Goal: Transaction & Acquisition: Purchase product/service

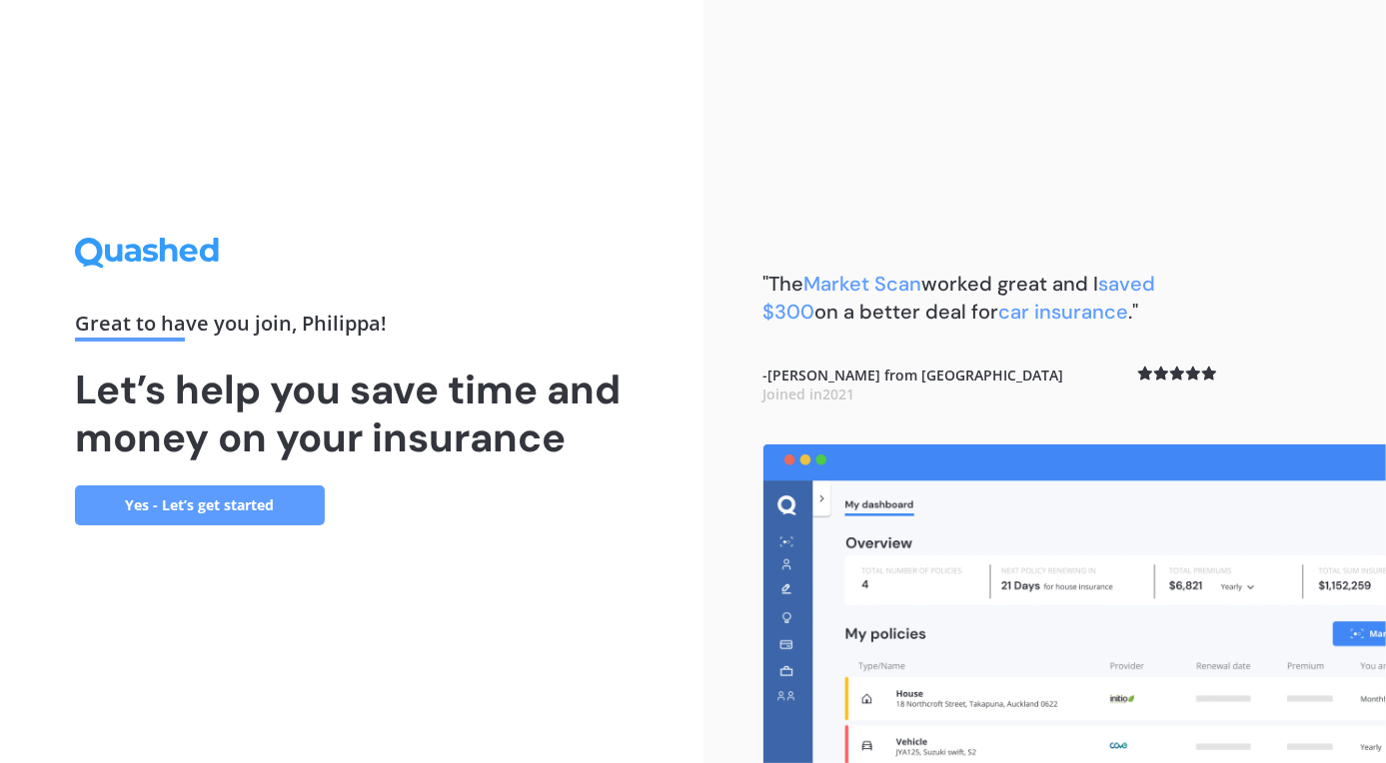
click at [206, 502] on link "Yes - Let’s get started" at bounding box center [200, 506] width 250 height 40
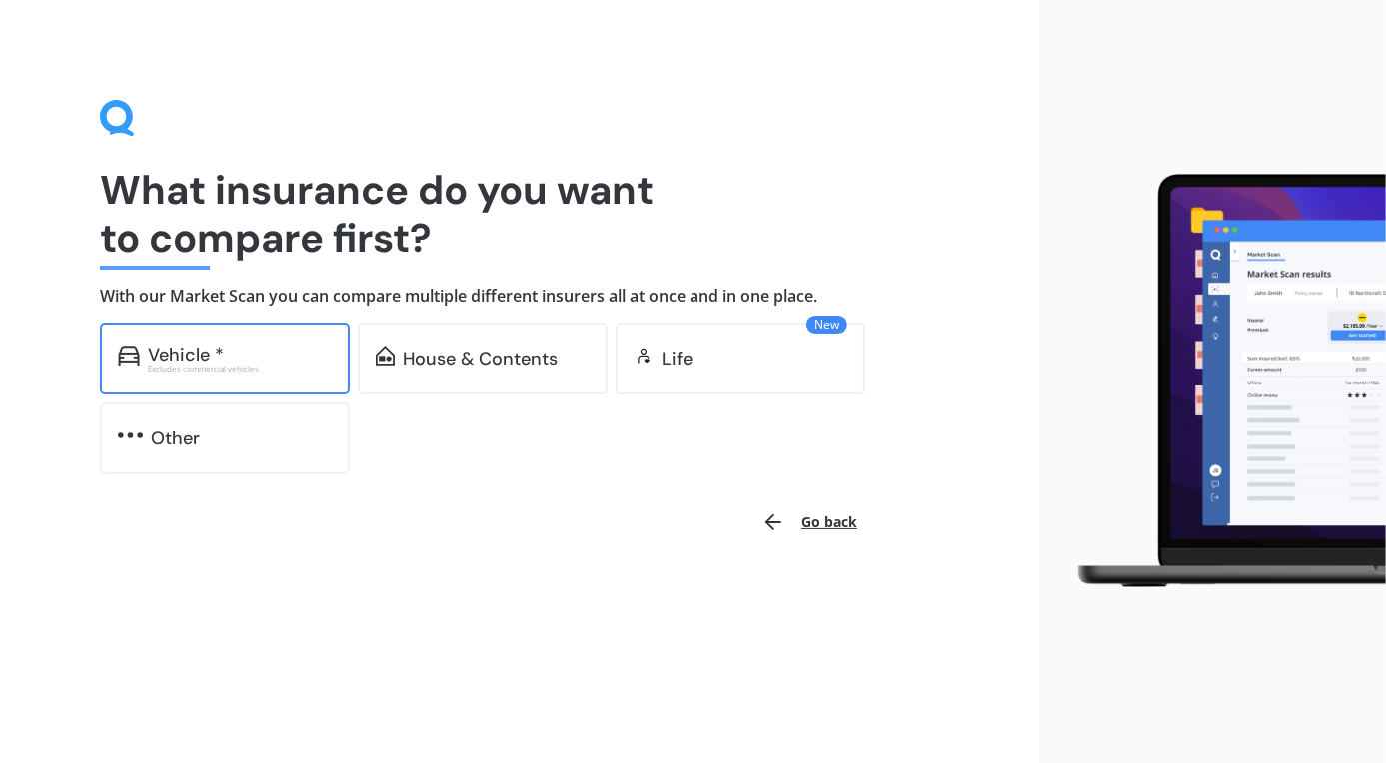
click at [156, 385] on div "Vehicle * Excludes commercial vehicles" at bounding box center [225, 359] width 250 height 72
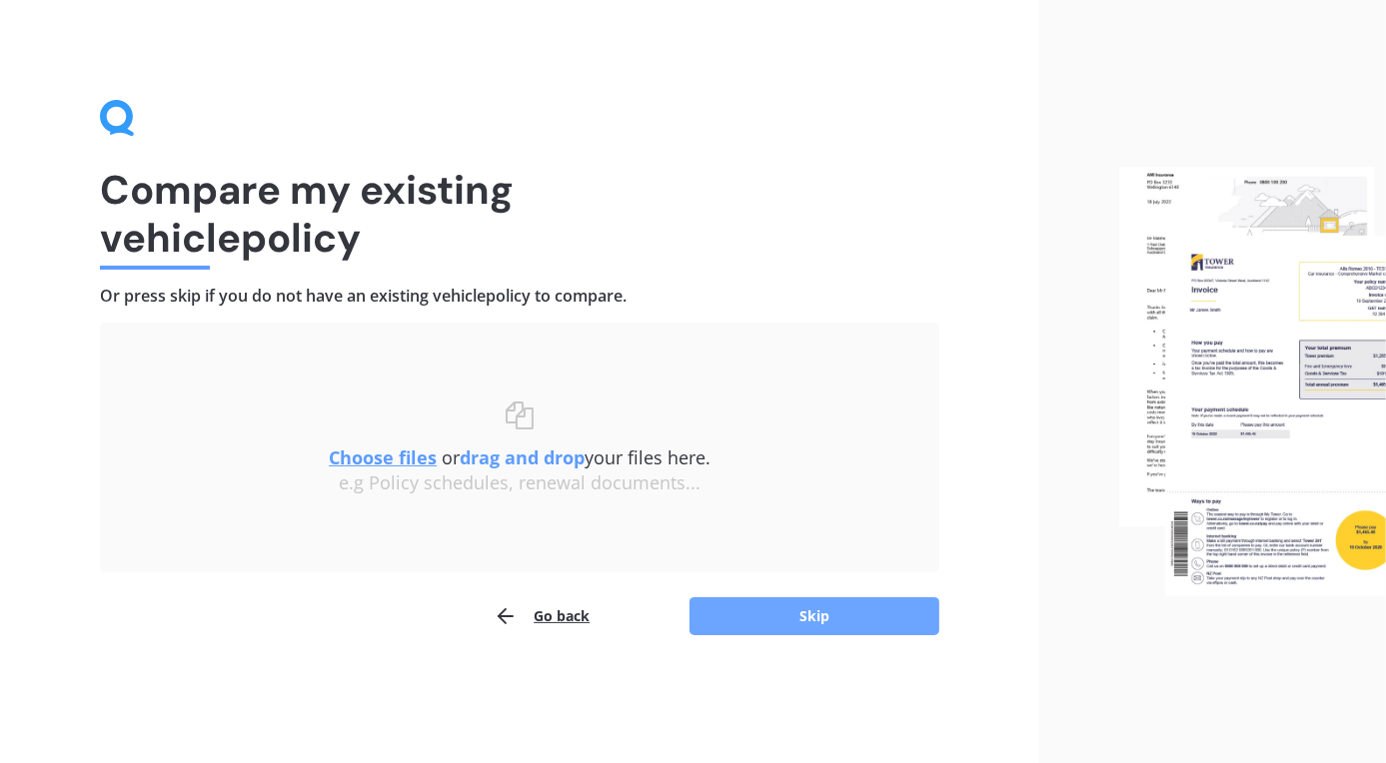
click at [745, 613] on button "Skip" at bounding box center [815, 617] width 250 height 38
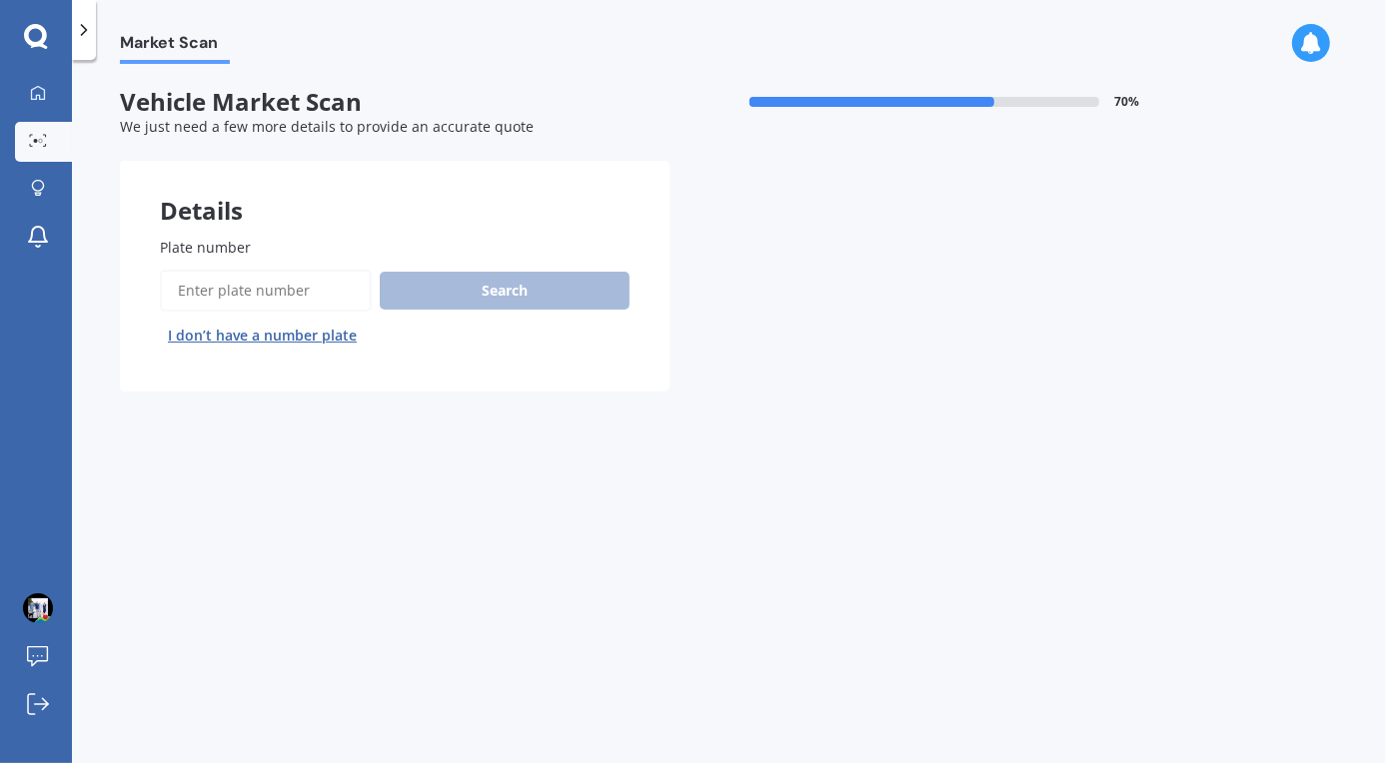
click at [319, 335] on button "I don’t have a number plate" at bounding box center [262, 336] width 205 height 32
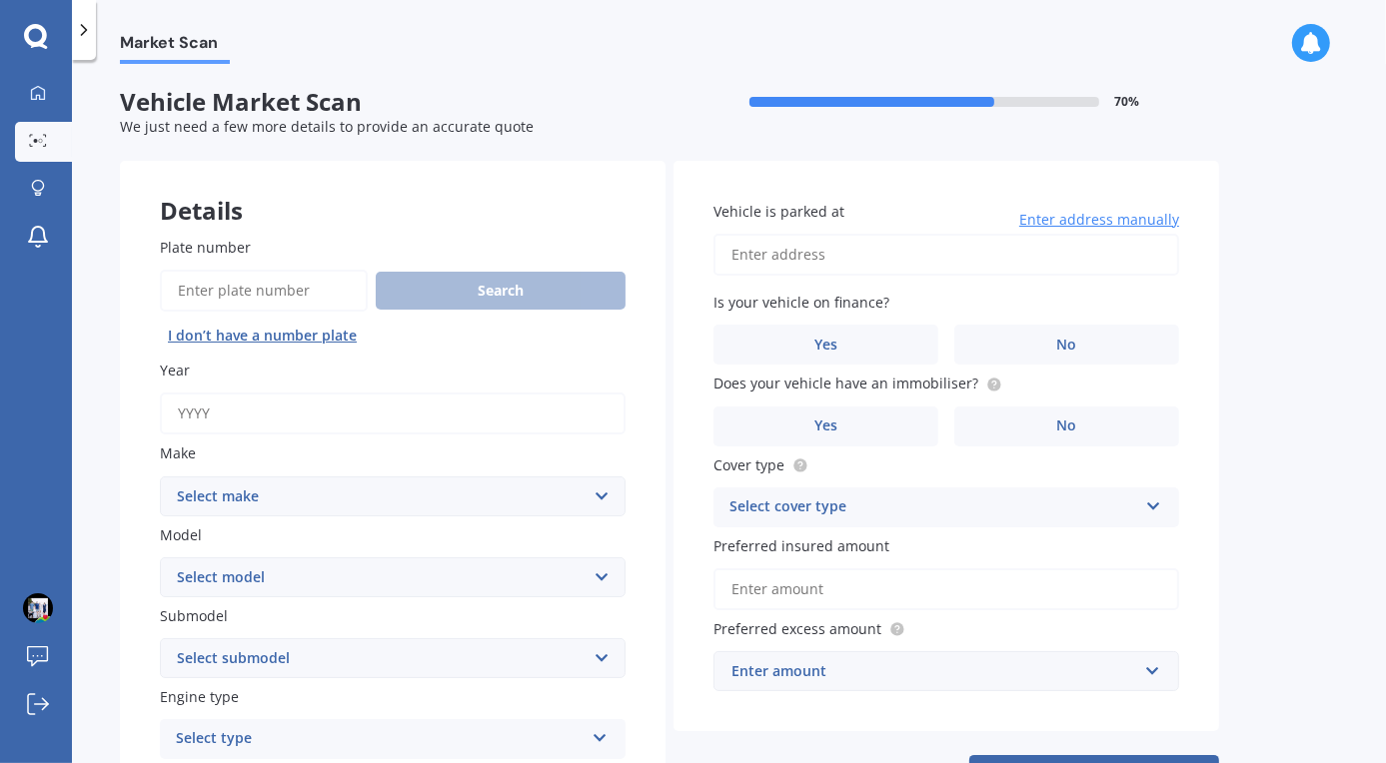
click at [224, 410] on input "Year" at bounding box center [393, 414] width 466 height 42
type input "2008"
click at [209, 505] on select "Select make AC ALFA ROMEO ASTON MARTIN AUDI AUSTIN BEDFORD Bentley BMW BYD CADI…" at bounding box center [393, 497] width 466 height 40
select select "HOLDEN"
click at [160, 477] on select "Select make AC ALFA ROMEO ASTON MARTIN AUDI AUSTIN BEDFORD Bentley BMW BYD CADI…" at bounding box center [393, 497] width 466 height 40
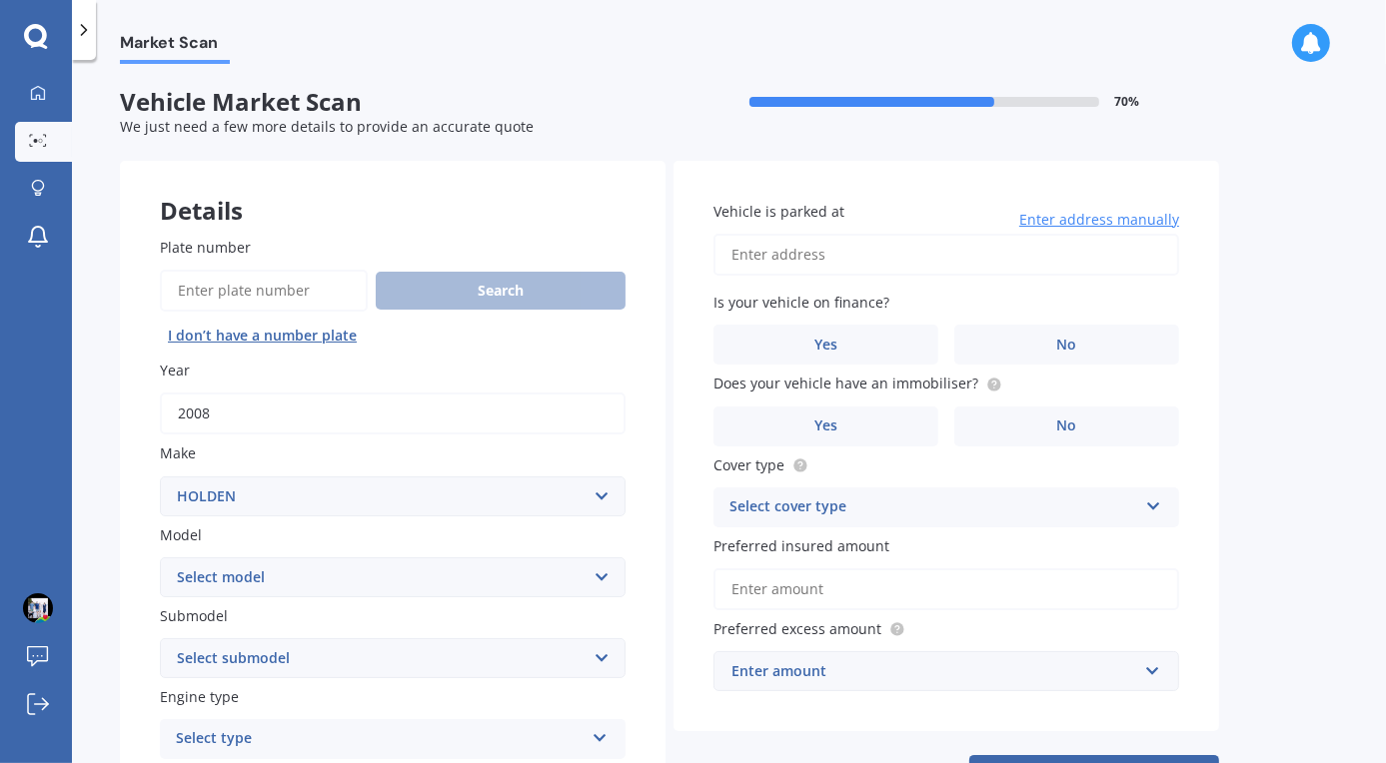
click at [250, 586] on select "Select model Acadia Adventra Apollo Astra Barina Belmont Berlina [GEOGRAPHIC_DA…" at bounding box center [393, 578] width 466 height 40
select select "[GEOGRAPHIC_DATA]"
click at [160, 558] on select "Select model Acadia Adventra Apollo Astra Barina Belmont Berlina [GEOGRAPHIC_DA…" at bounding box center [393, 578] width 466 height 40
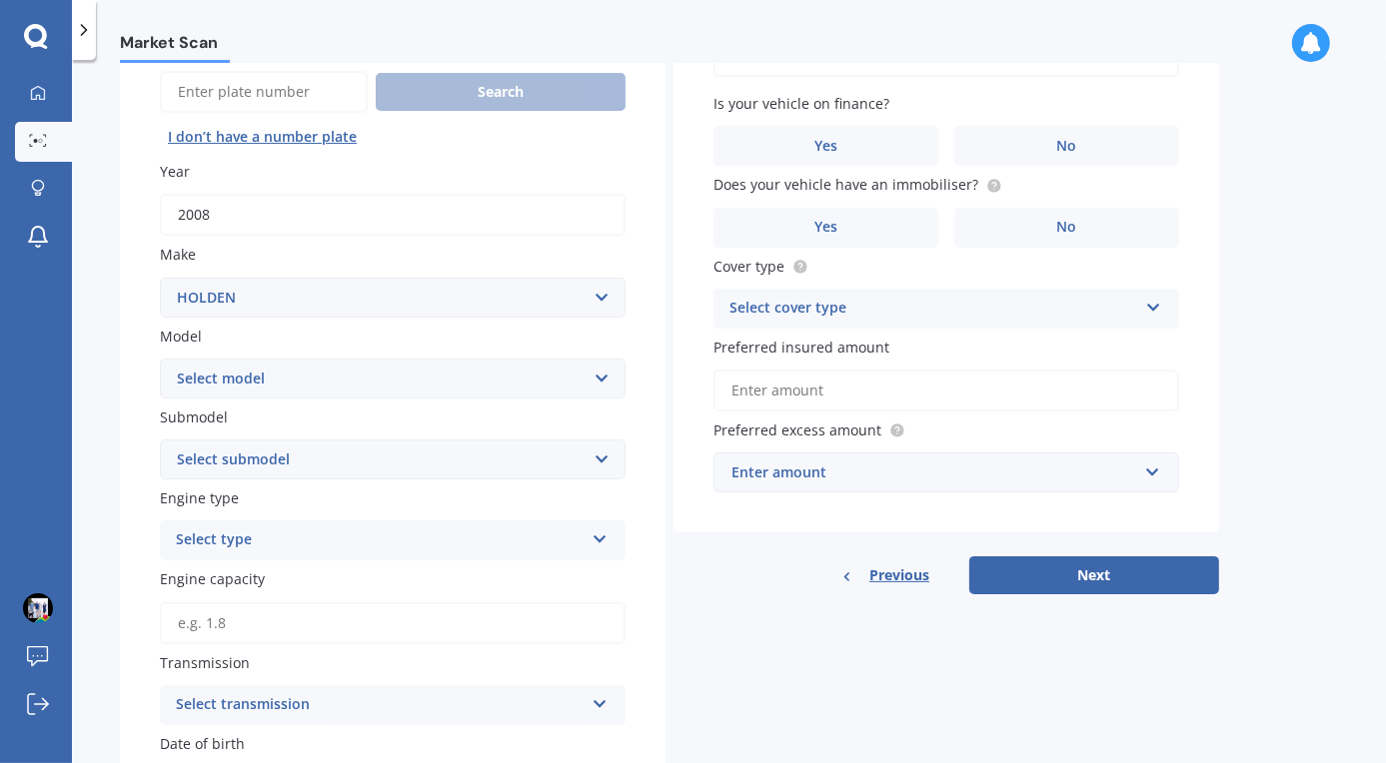
click at [217, 466] on select "Select submodel V V6 V V8 V6 3.6 V6 3.8 V6 supercharged V8 V8 5.7 V8 6.0 high p…" at bounding box center [393, 460] width 466 height 40
select select "V8"
click at [160, 440] on select "Select submodel V V6 V V8 V6 3.6 V6 3.8 V6 supercharged V8 V8 5.7 V8 6.0 high p…" at bounding box center [393, 460] width 466 height 40
click at [229, 546] on div "Select type" at bounding box center [380, 541] width 408 height 24
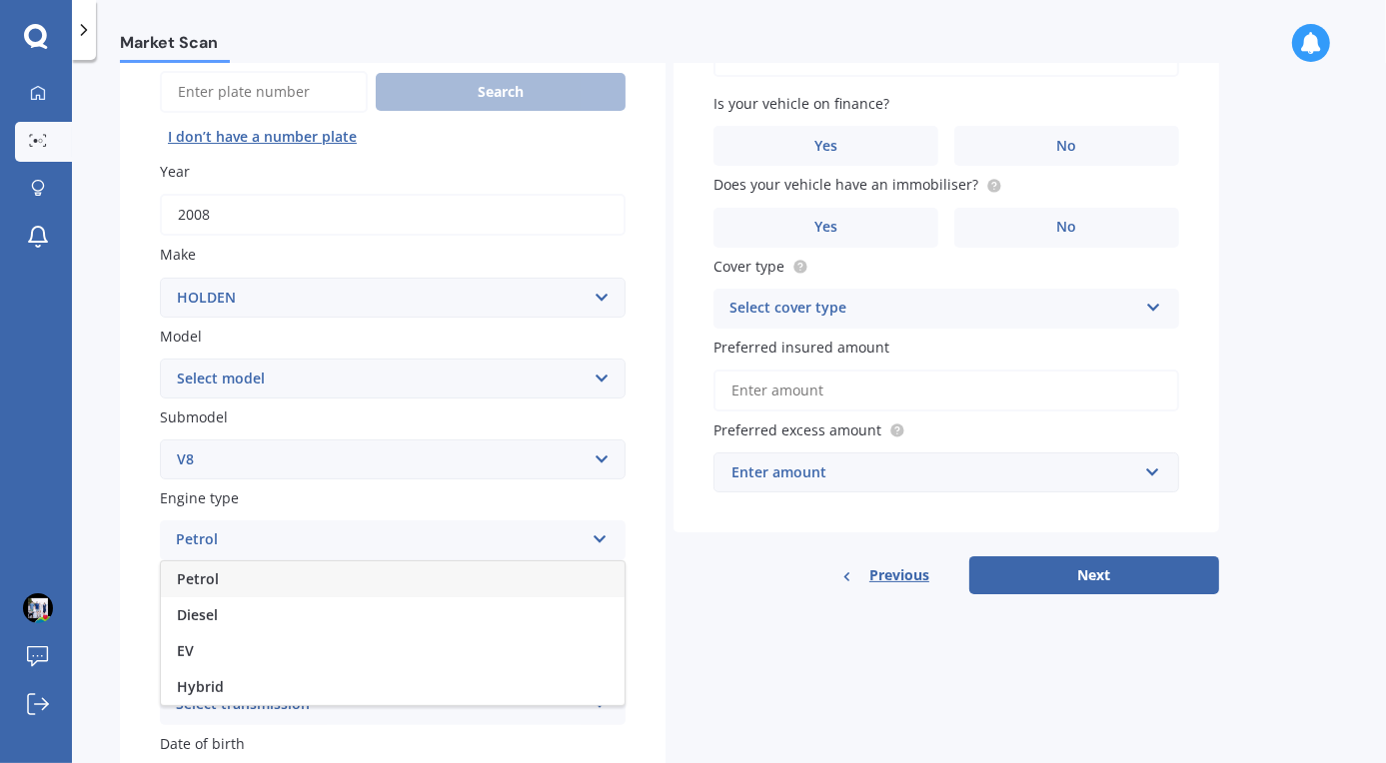
click at [215, 579] on span "Petrol" at bounding box center [198, 579] width 42 height 19
click at [218, 627] on input "Engine capacity" at bounding box center [393, 624] width 466 height 42
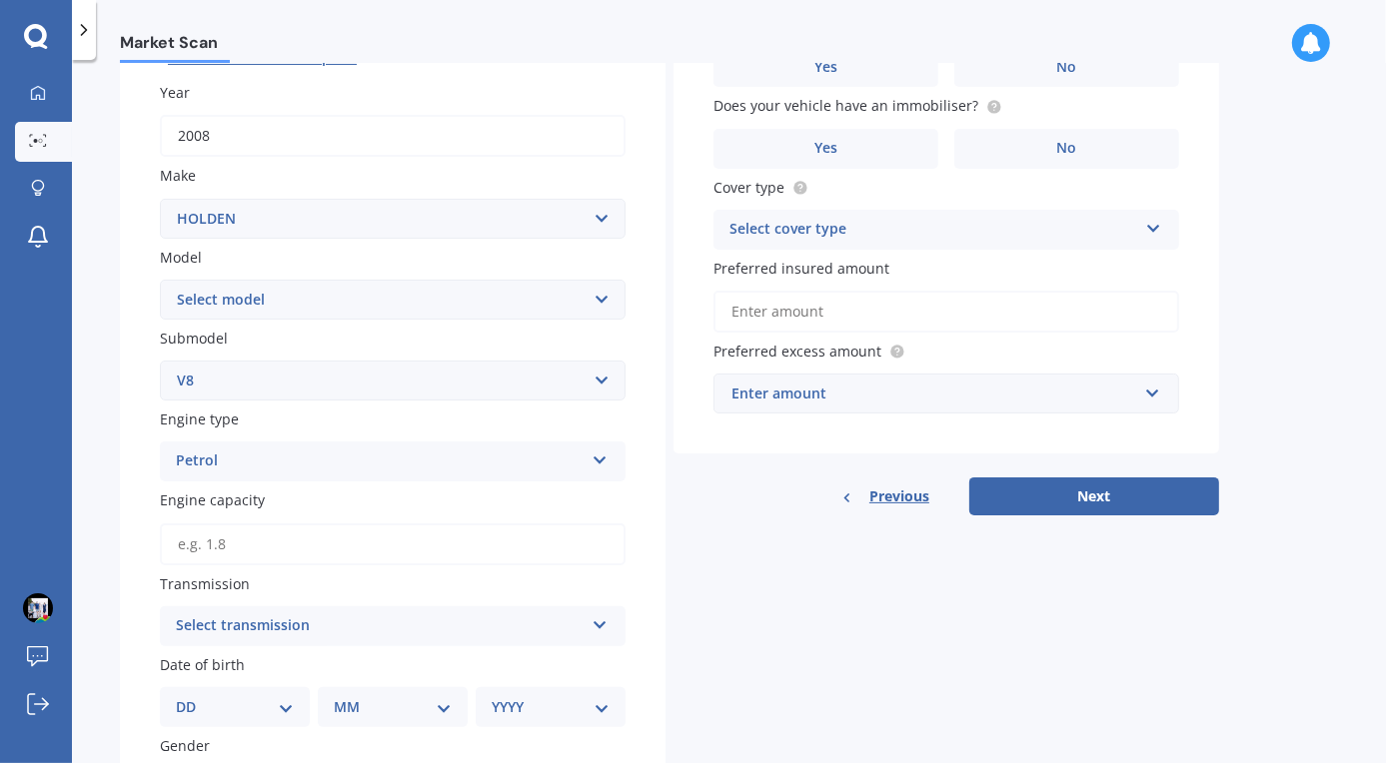
scroll to position [300, 0]
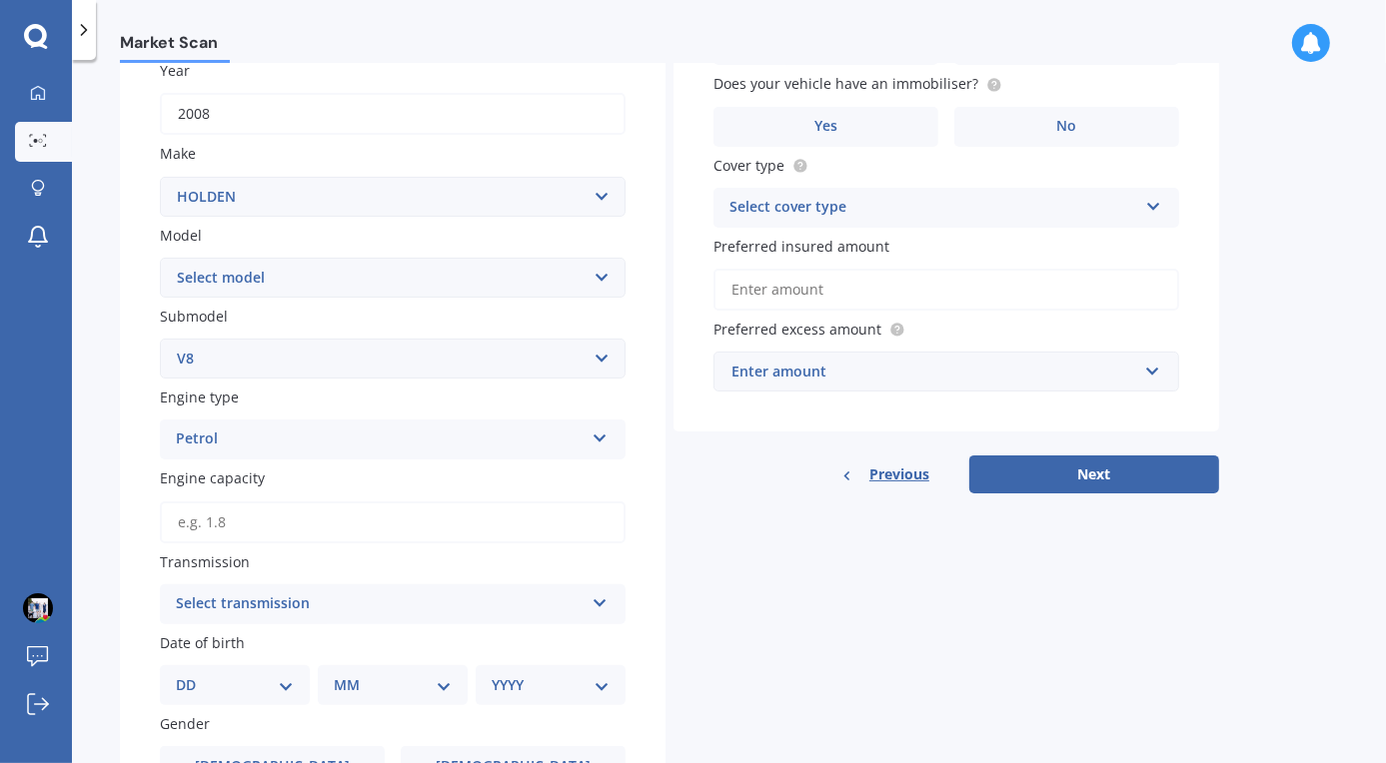
click at [262, 616] on div "Select transmission" at bounding box center [380, 605] width 408 height 24
click at [235, 638] on div "Auto" at bounding box center [393, 644] width 464 height 36
click at [218, 688] on select "DD 01 02 03 04 05 06 07 08 09 10 11 12 13 14 15 16 17 18 19 20 21 22 23 24 25 2…" at bounding box center [235, 686] width 118 height 22
select select "08"
click at [191, 677] on select "DD 01 02 03 04 05 06 07 08 09 10 11 12 13 14 15 16 17 18 19 20 21 22 23 24 25 2…" at bounding box center [235, 686] width 118 height 22
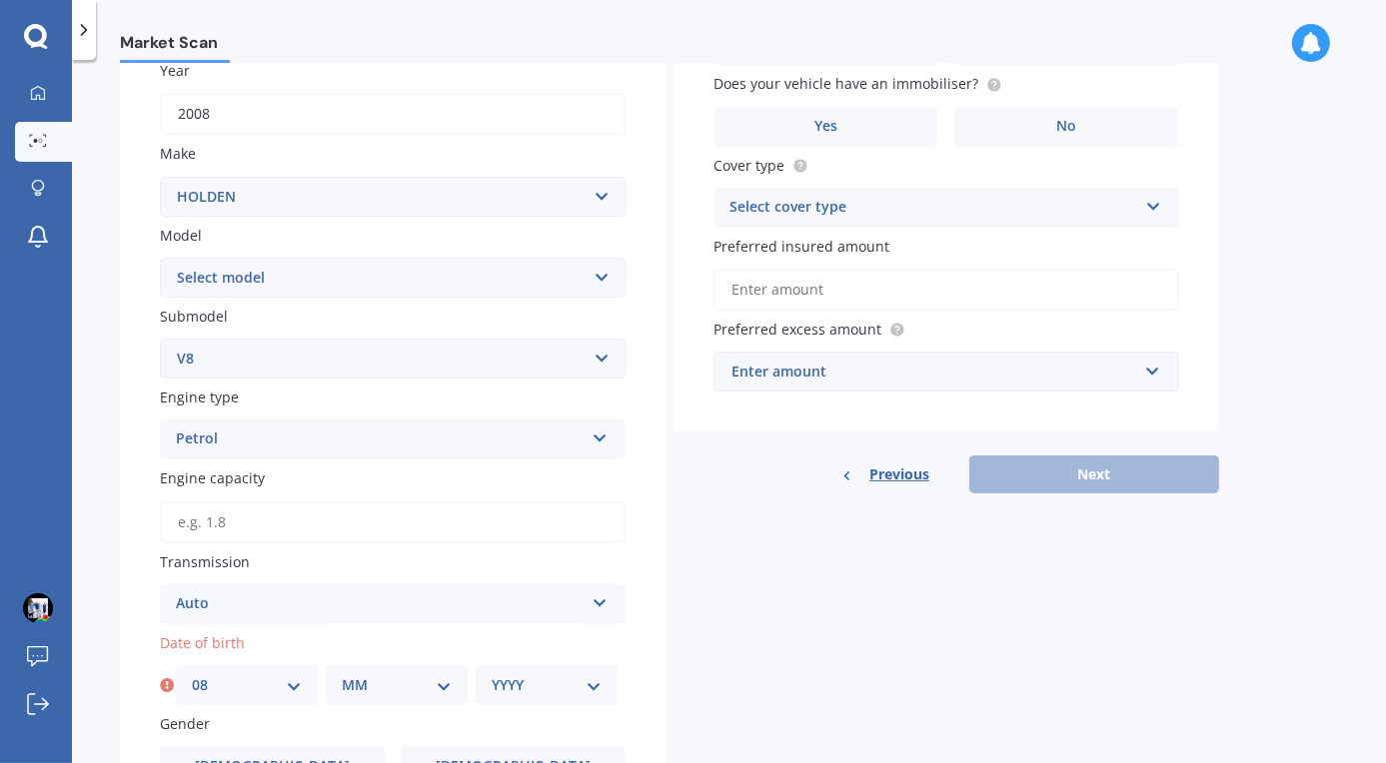
click at [383, 681] on select "MM 01 02 03 04 05 06 07 08 09 10 11 12" at bounding box center [397, 686] width 110 height 22
select select "07"
click at [342, 677] on select "MM 01 02 03 04 05 06 07 08 09 10 11 12" at bounding box center [397, 686] width 110 height 22
click at [512, 697] on select "YYYY 2025 2024 2023 2022 2021 2020 2019 2018 2017 2016 2015 2014 2013 2012 2011…" at bounding box center [547, 686] width 110 height 22
select select "1969"
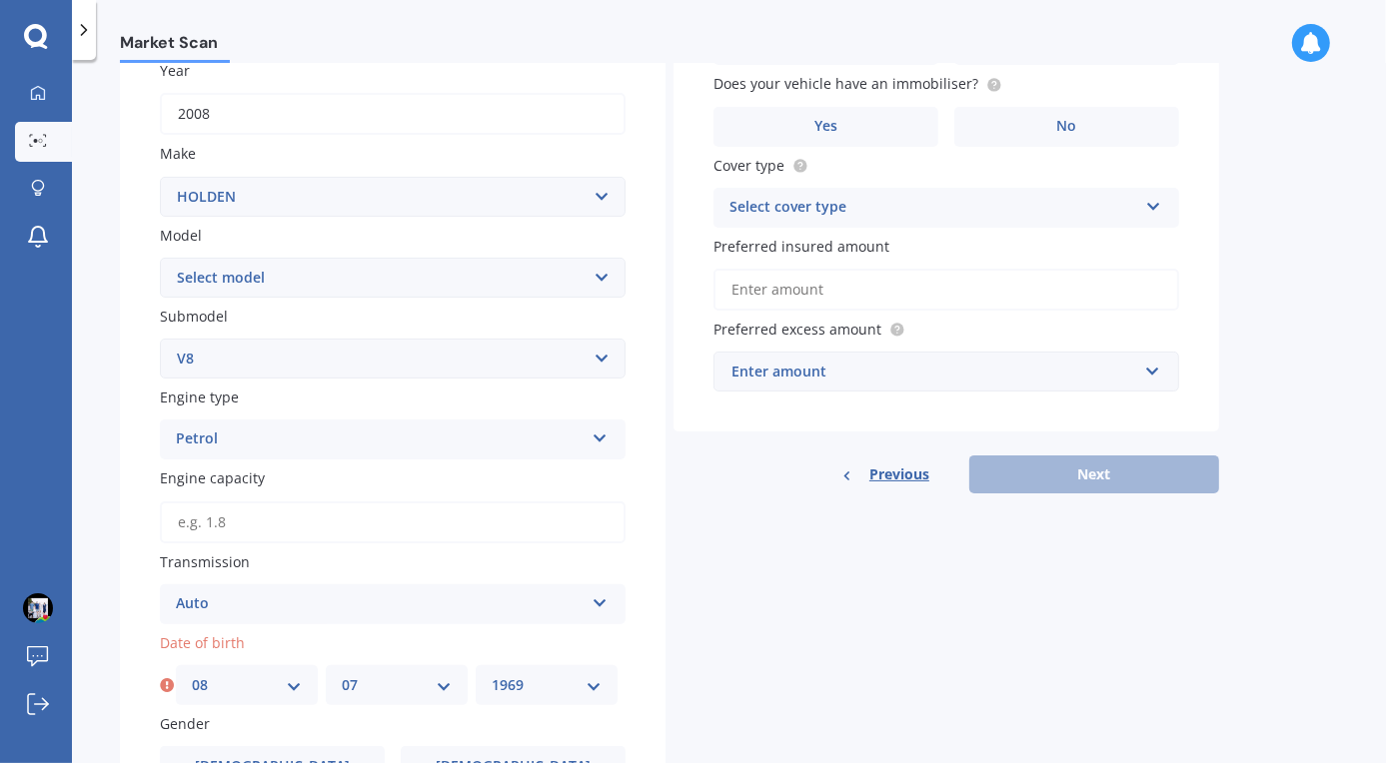
click at [492, 677] on select "YYYY 2025 2024 2023 2022 2021 2020 2019 2018 2017 2016 2015 2014 2013 2012 2011…" at bounding box center [547, 686] width 110 height 22
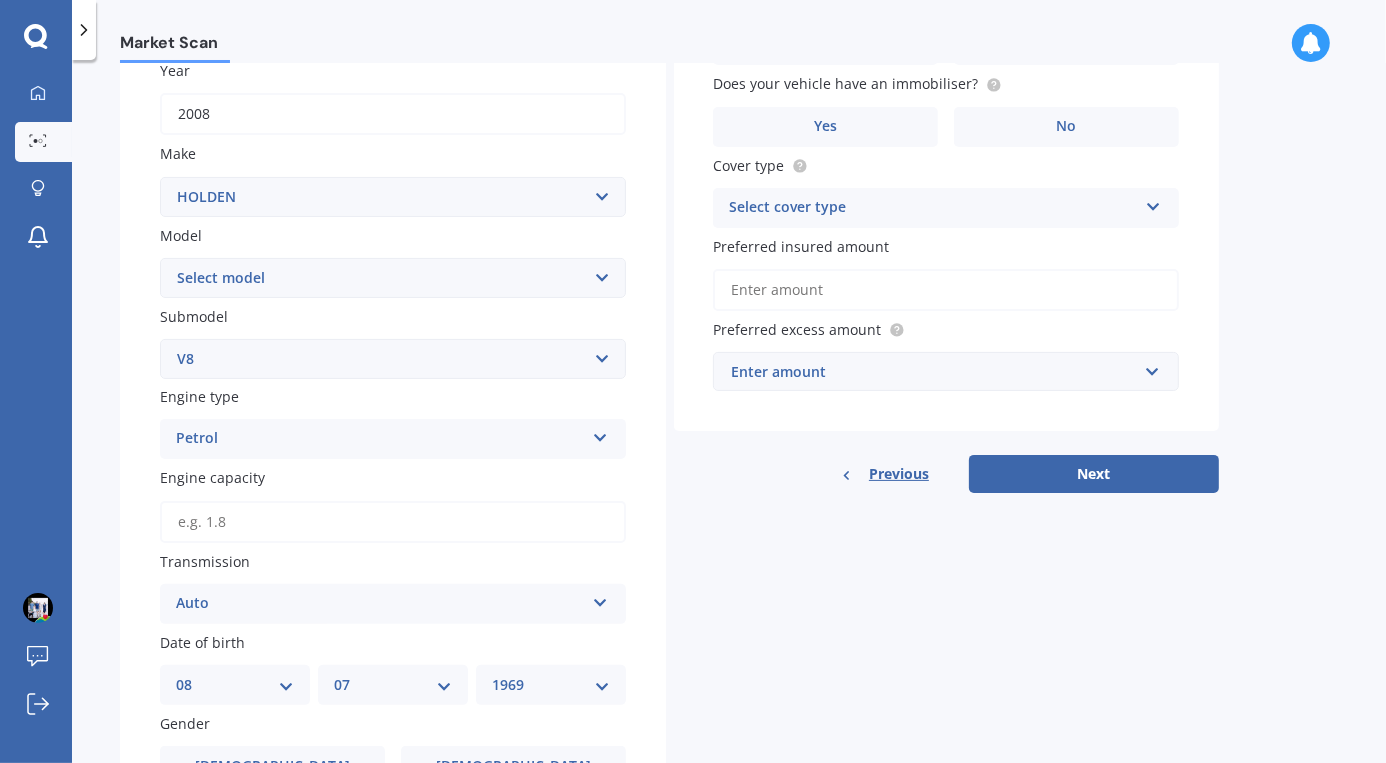
scroll to position [499, 0]
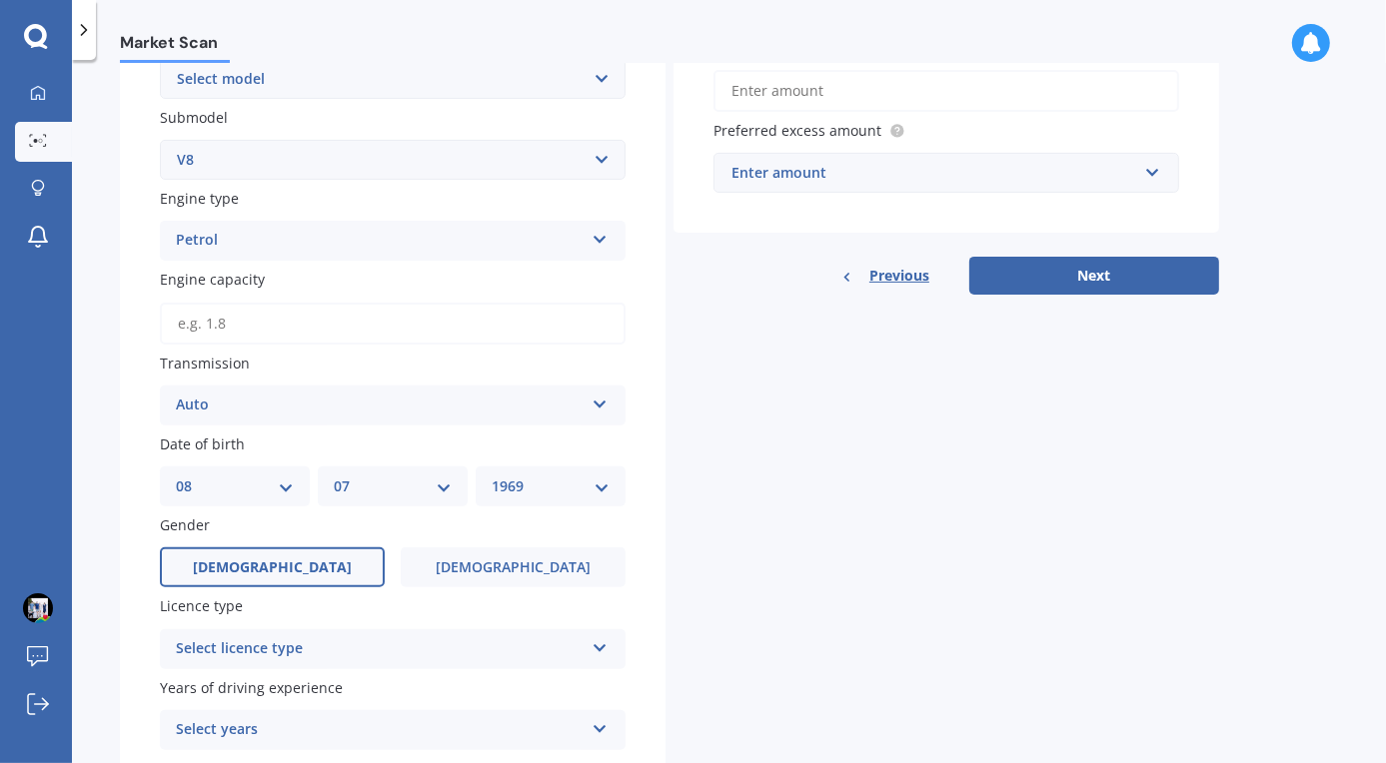
click at [343, 582] on label "[DEMOGRAPHIC_DATA]" at bounding box center [272, 568] width 225 height 40
click at [0, 0] on input "[DEMOGRAPHIC_DATA]" at bounding box center [0, 0] width 0 height 0
click at [322, 664] on div "Select licence type NZ Full NZ Restricted NZ Learners [GEOGRAPHIC_DATA] [GEOGRA…" at bounding box center [393, 650] width 466 height 40
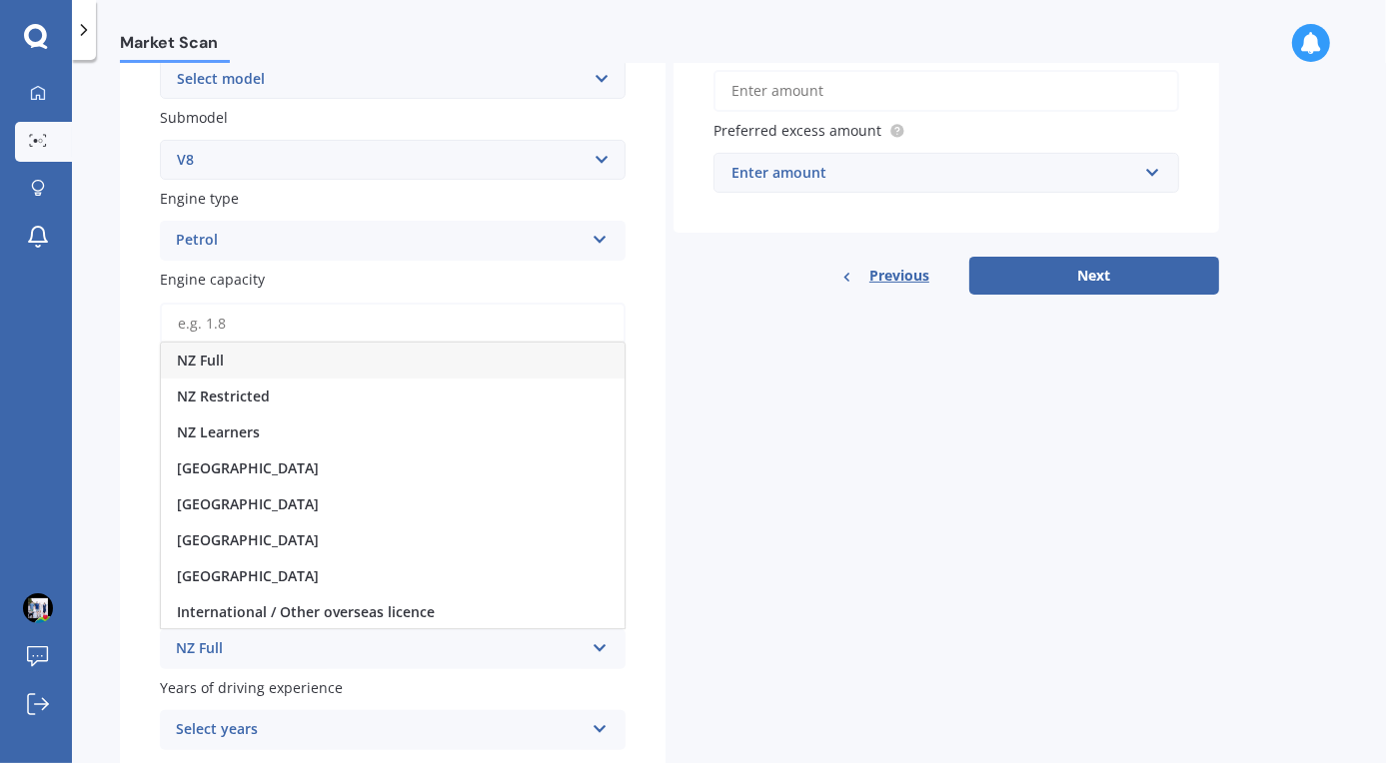
click at [262, 362] on div "NZ Full" at bounding box center [393, 361] width 464 height 36
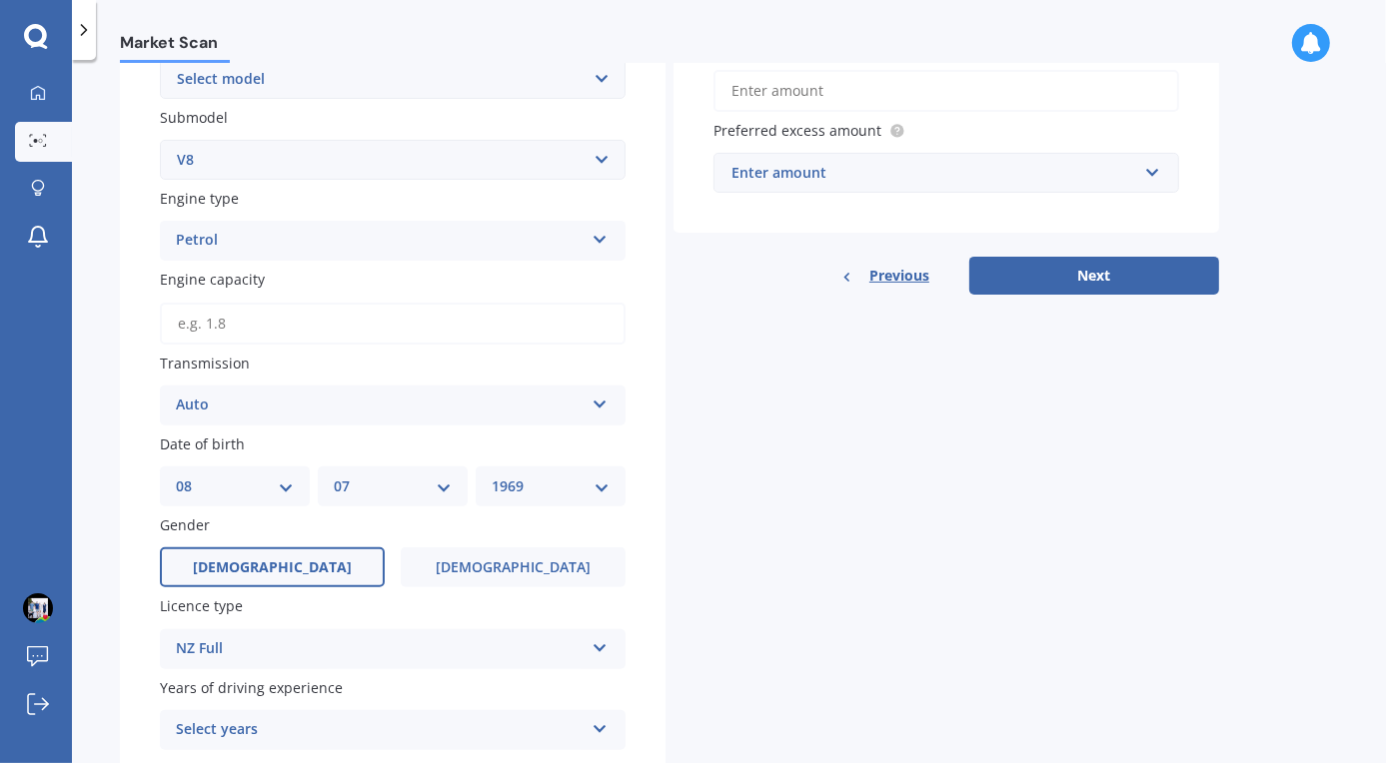
scroll to position [663, 0]
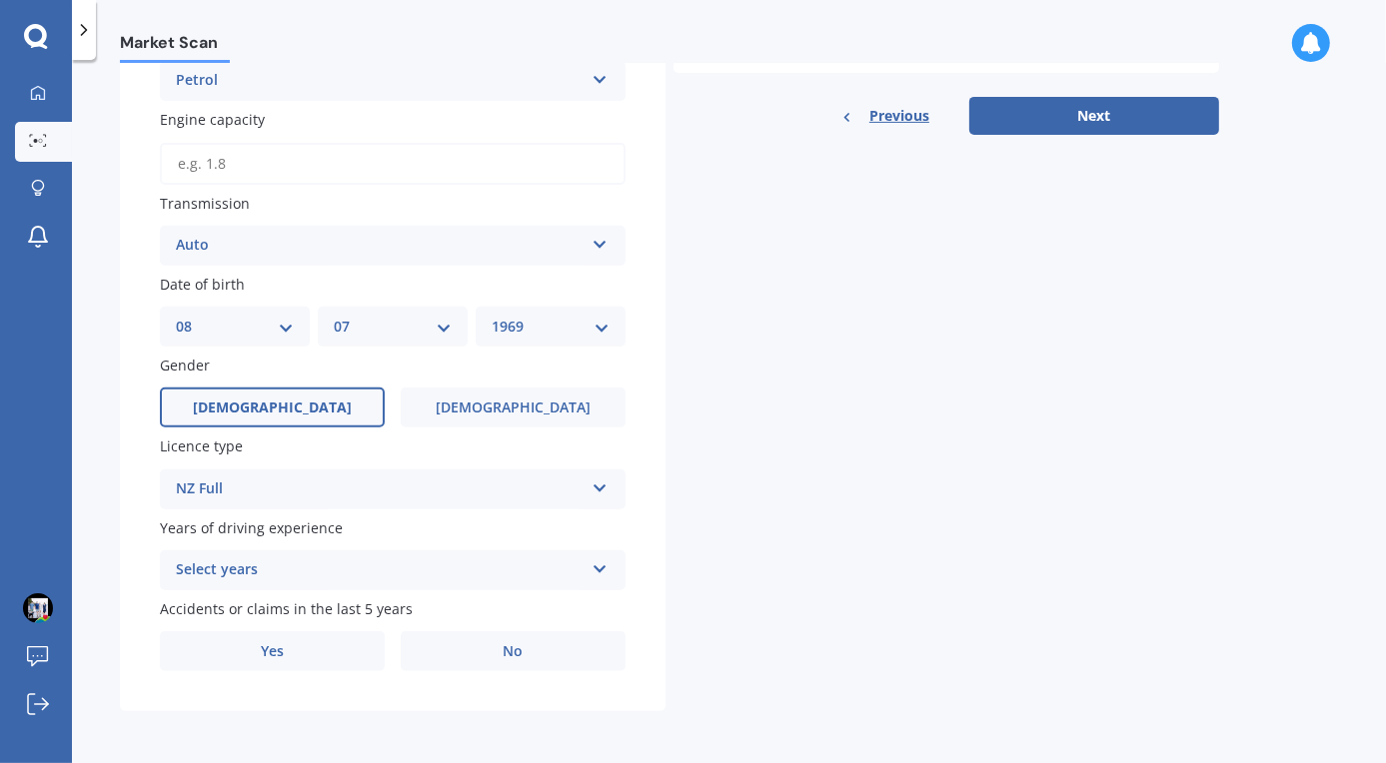
click at [267, 577] on div "Select years" at bounding box center [380, 571] width 408 height 24
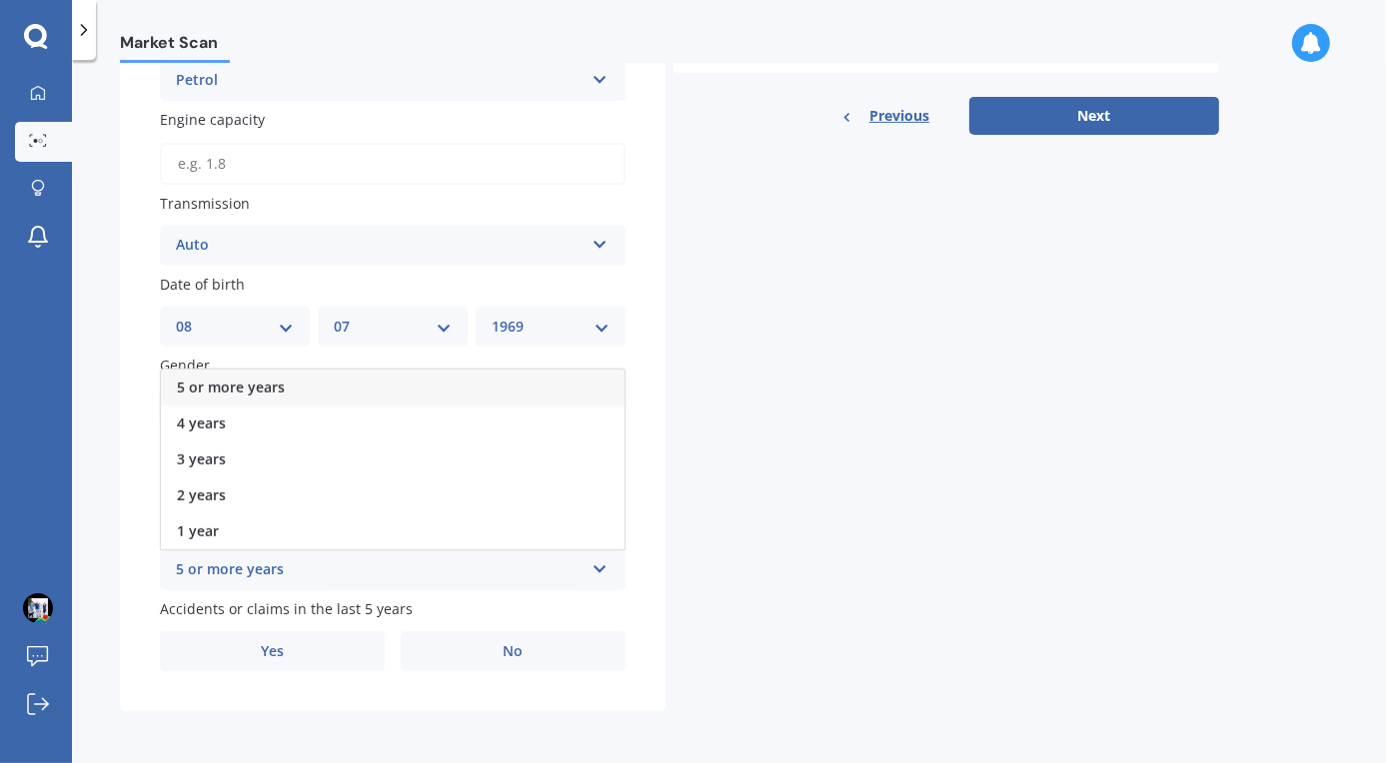
click at [231, 380] on span "5 or more years" at bounding box center [231, 387] width 108 height 19
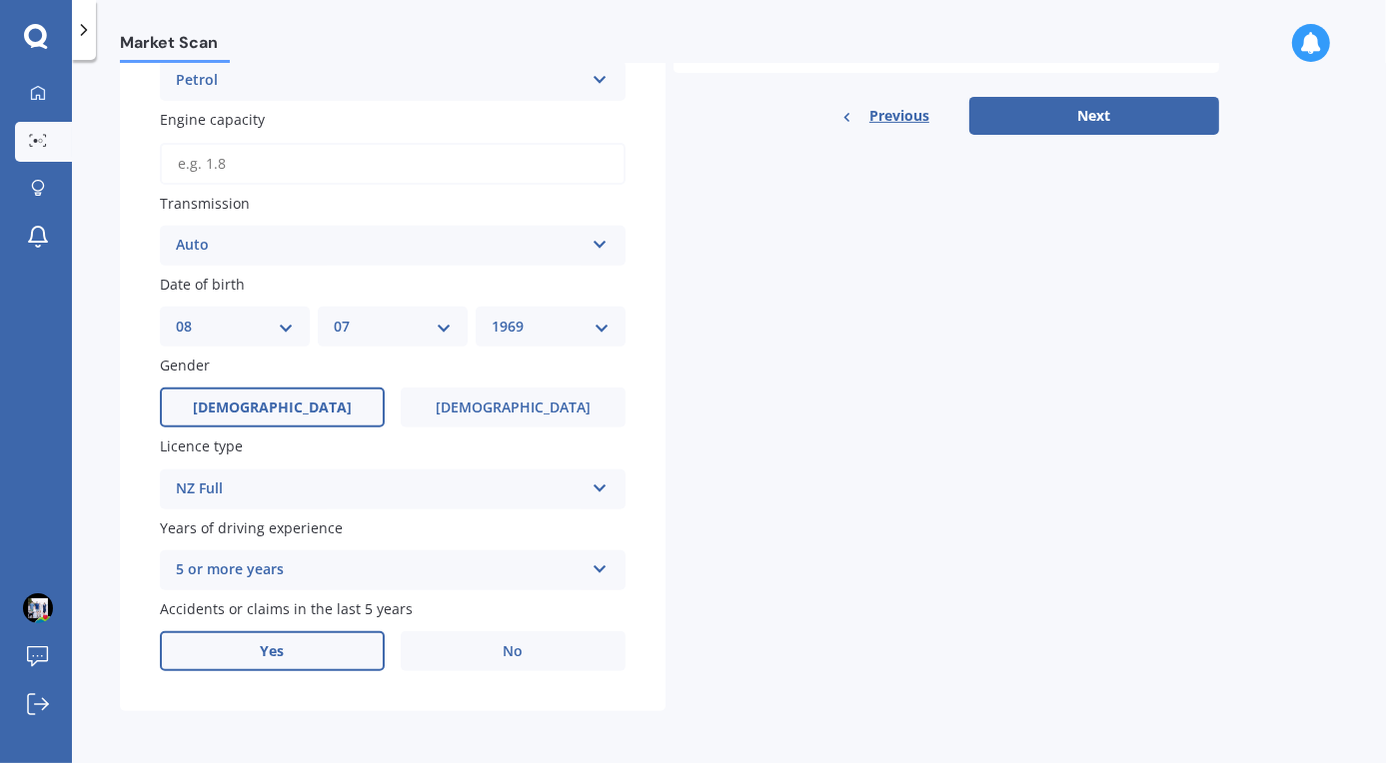
click at [334, 650] on label "Yes" at bounding box center [272, 652] width 225 height 40
click at [0, 0] on input "Yes" at bounding box center [0, 0] width 0 height 0
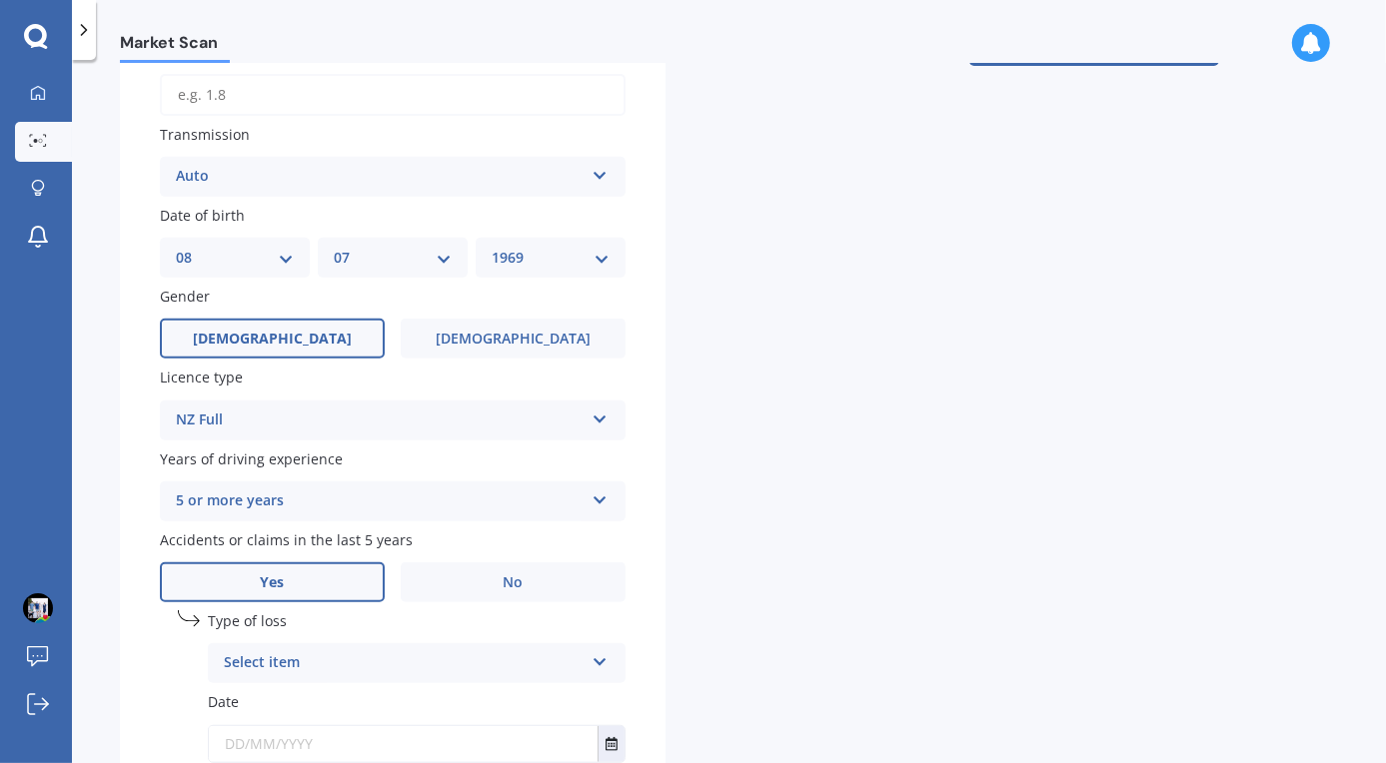
scroll to position [762, 0]
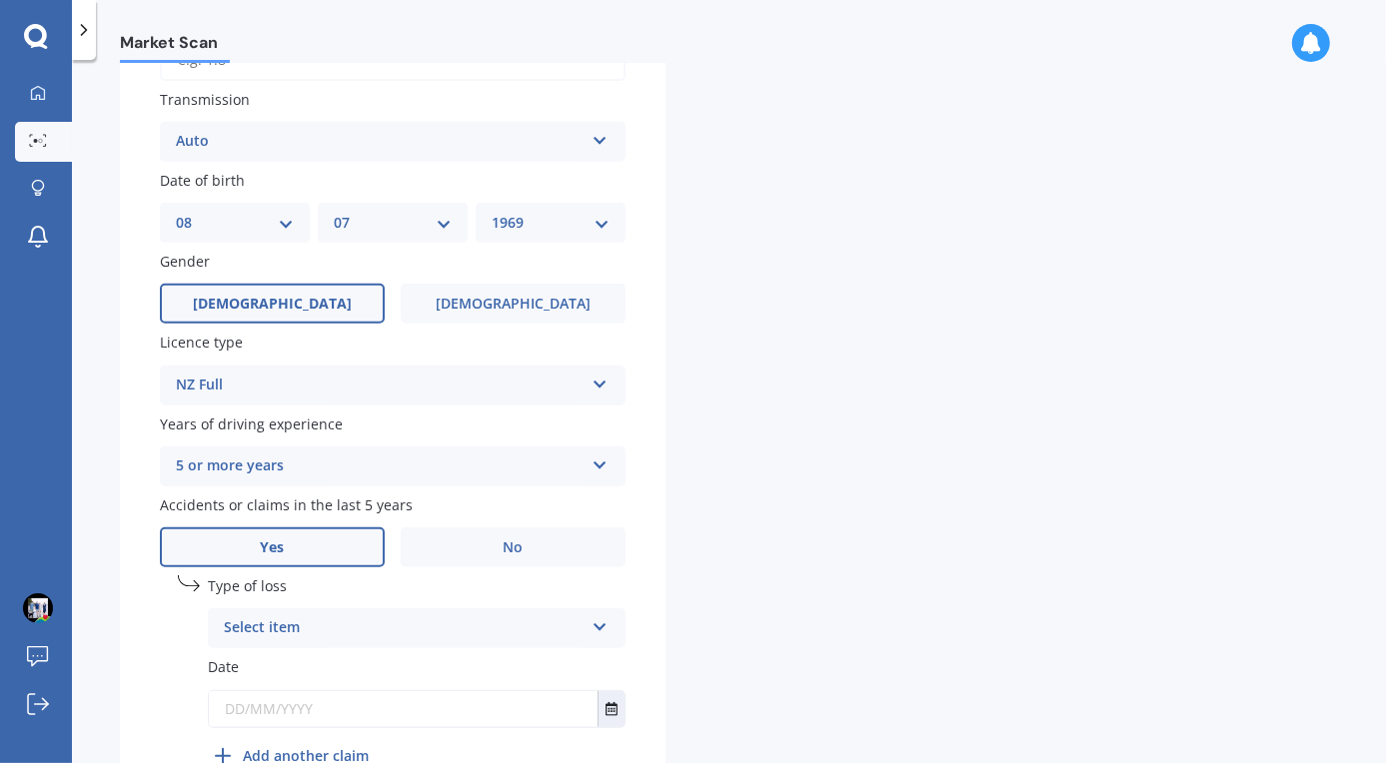
click at [344, 635] on div "Select item" at bounding box center [404, 629] width 360 height 24
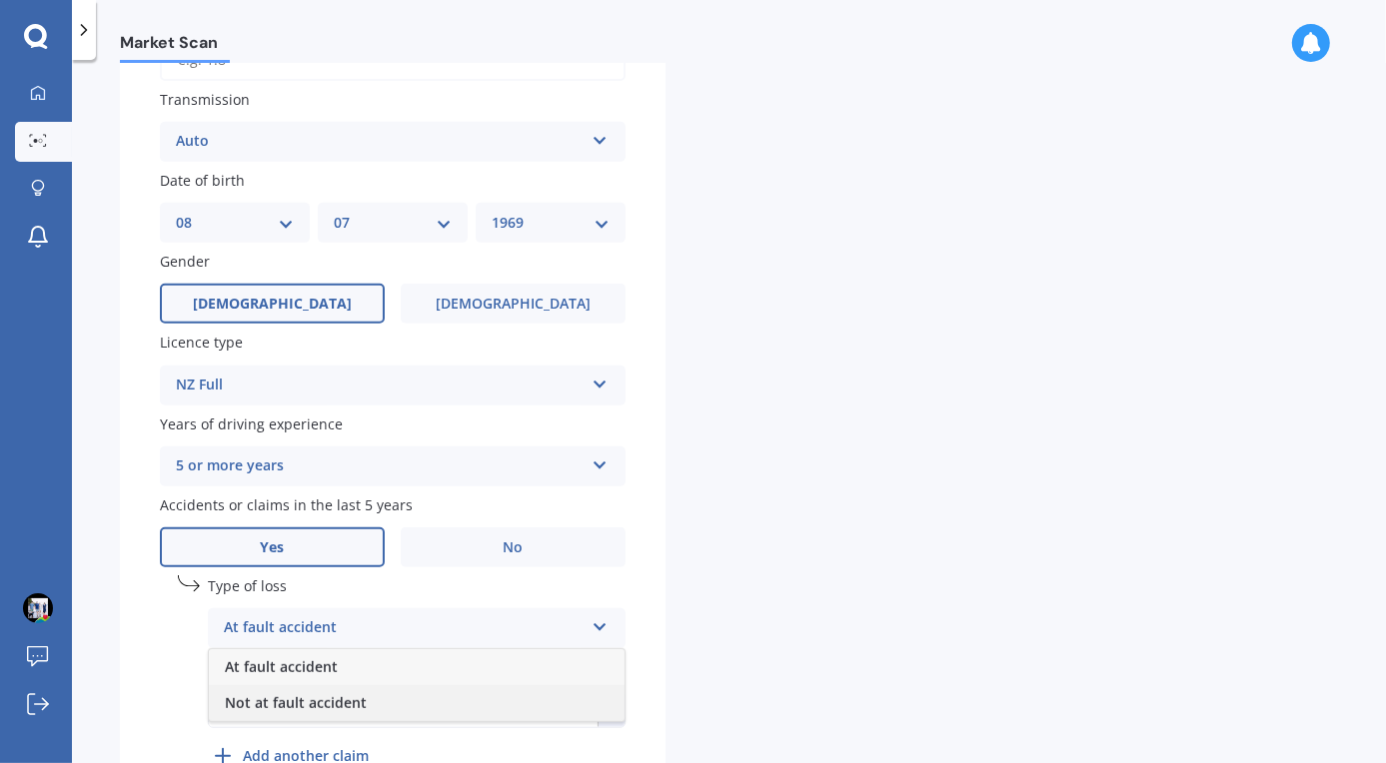
click at [343, 709] on span "Not at fault accident" at bounding box center [296, 703] width 142 height 19
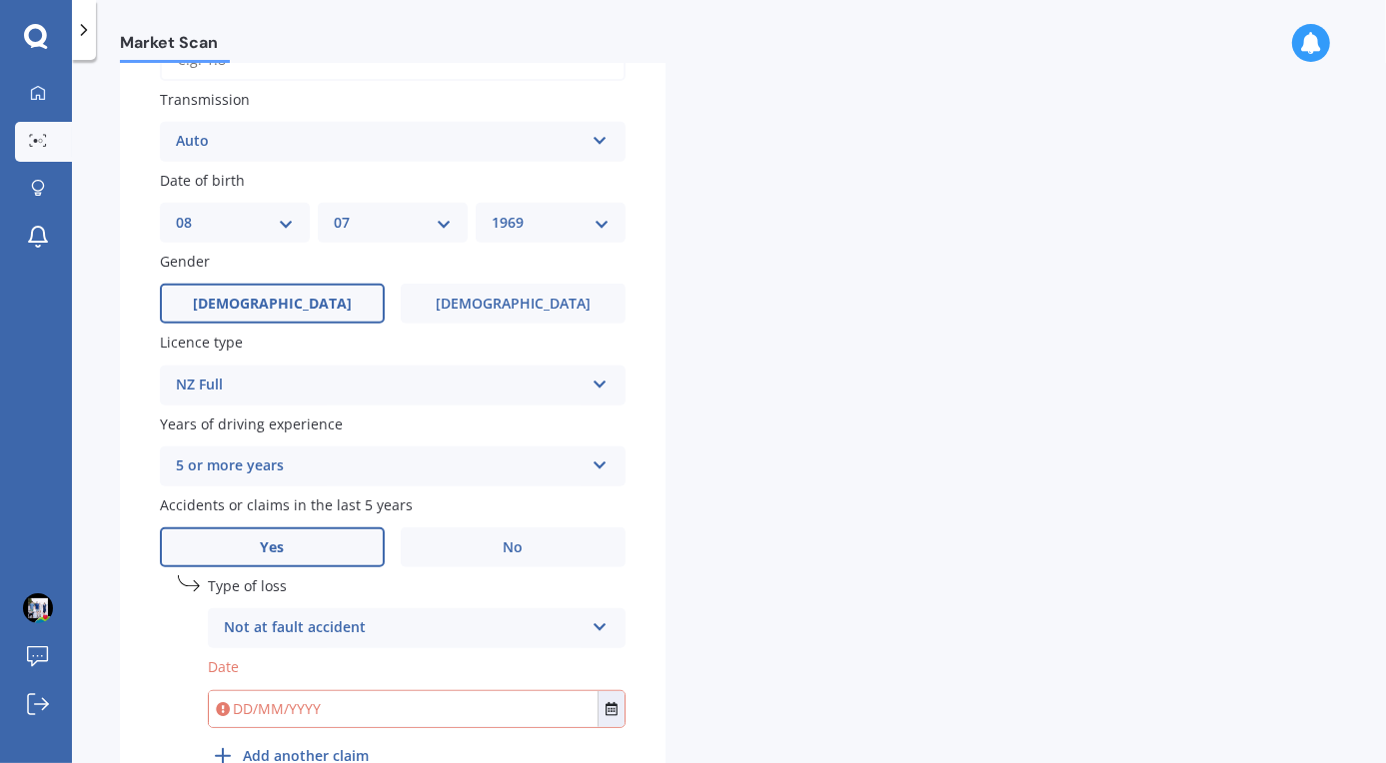
click at [238, 712] on input "text" at bounding box center [403, 710] width 389 height 36
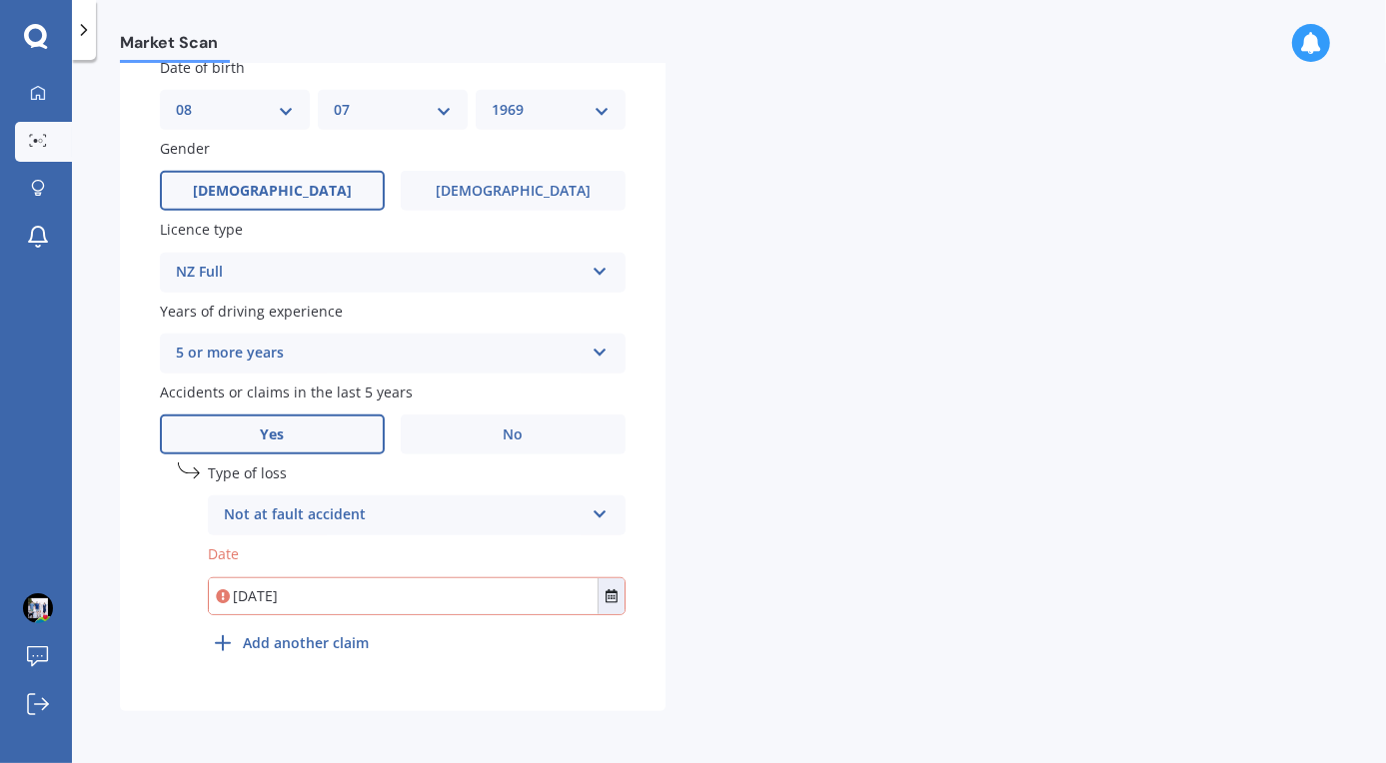
type input "[DATE]"
click at [521, 665] on div "undefined 1 Type of loss Not at fault accident At fault accident Not at fault a…" at bounding box center [393, 567] width 466 height 208
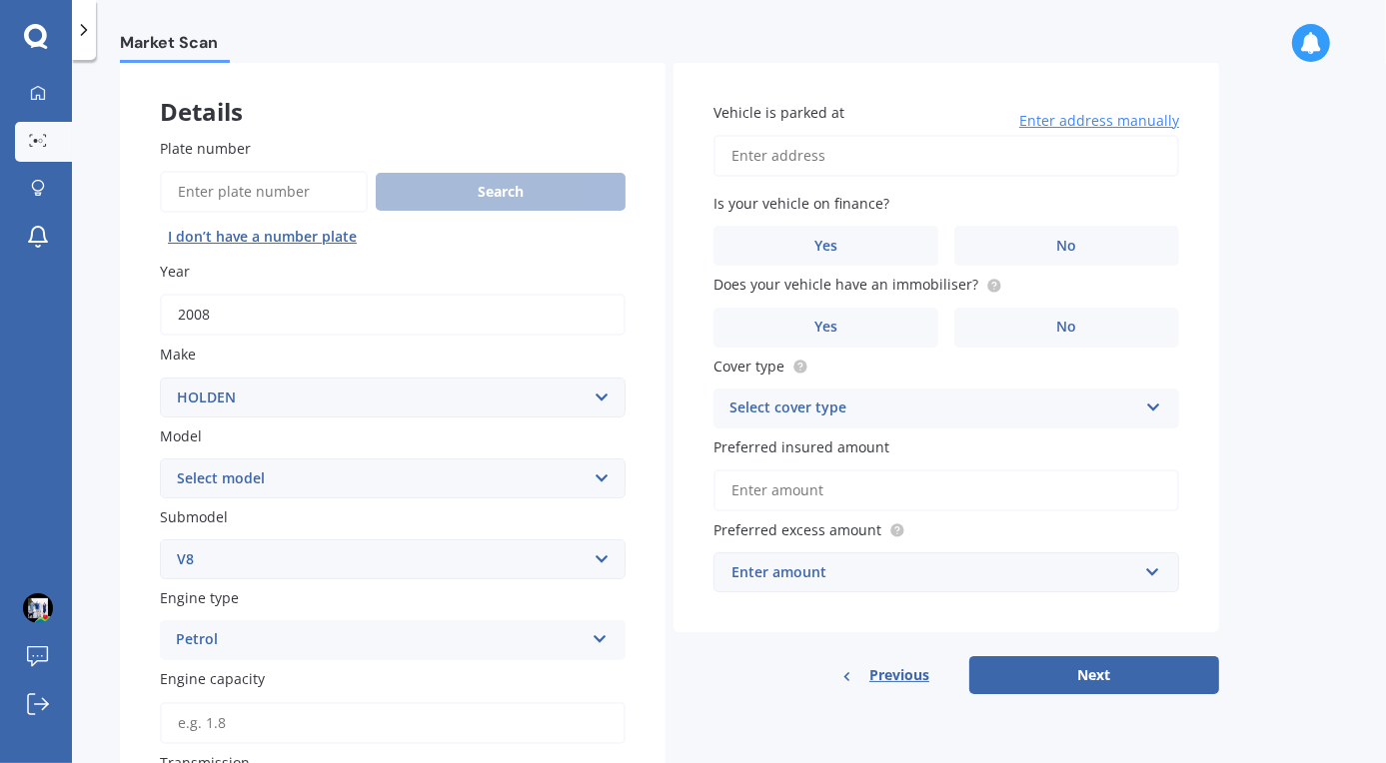
scroll to position [0, 0]
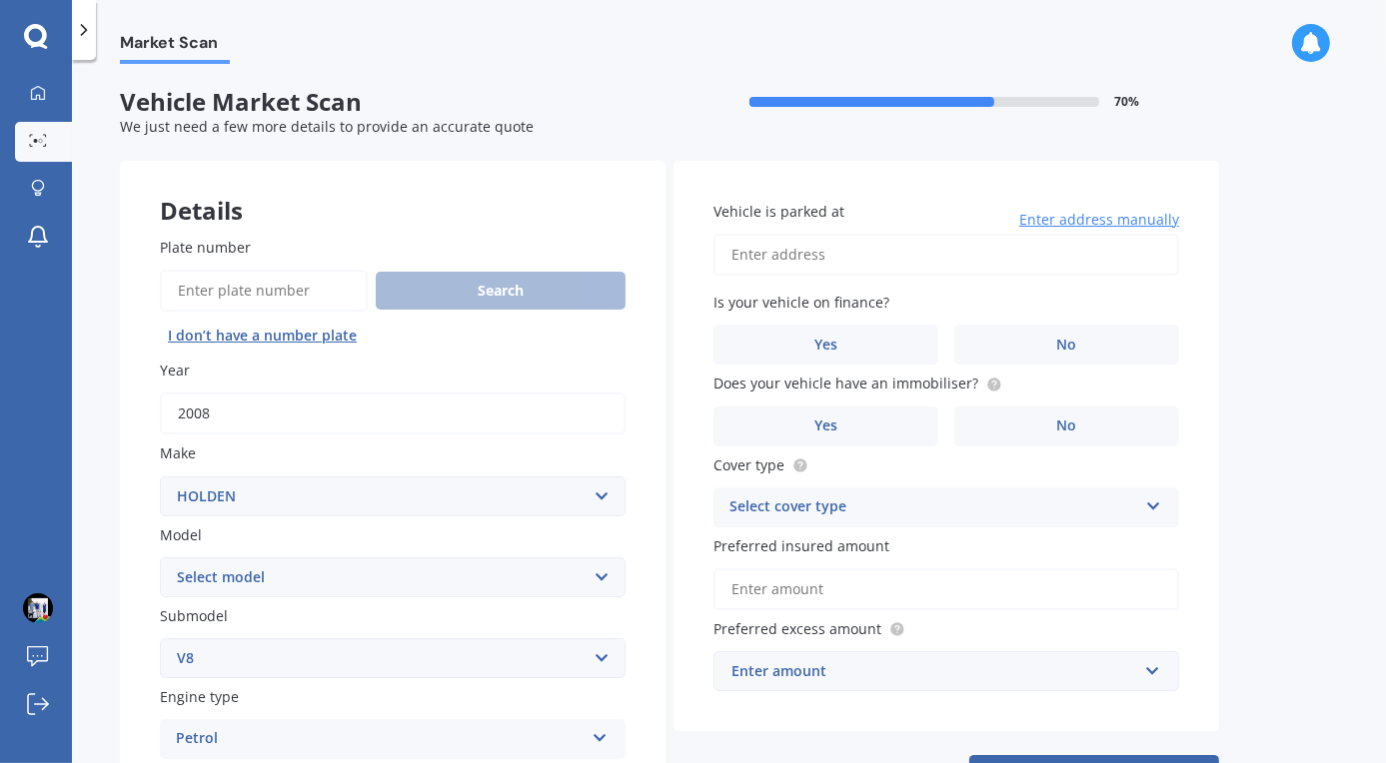
click at [832, 260] on input "Vehicle is parked at" at bounding box center [946, 255] width 466 height 42
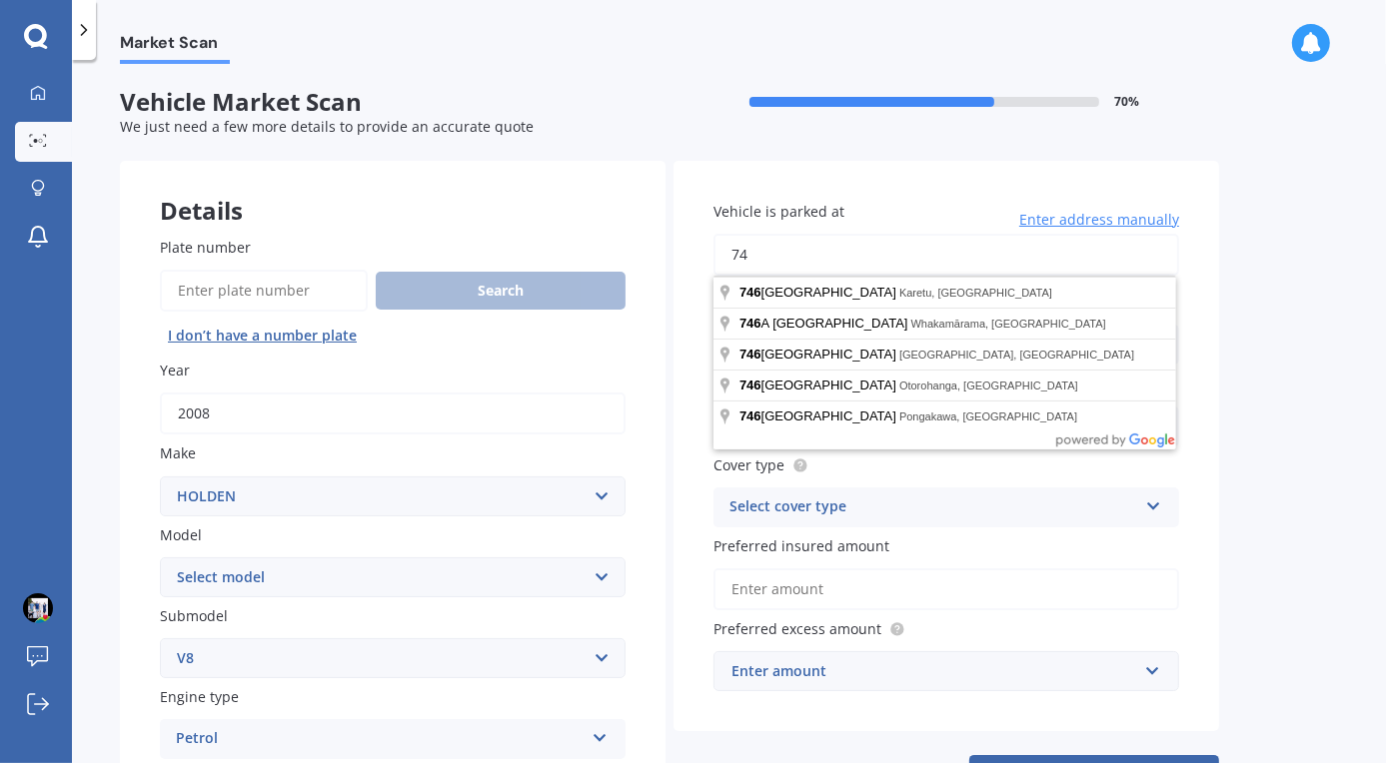
type input "7"
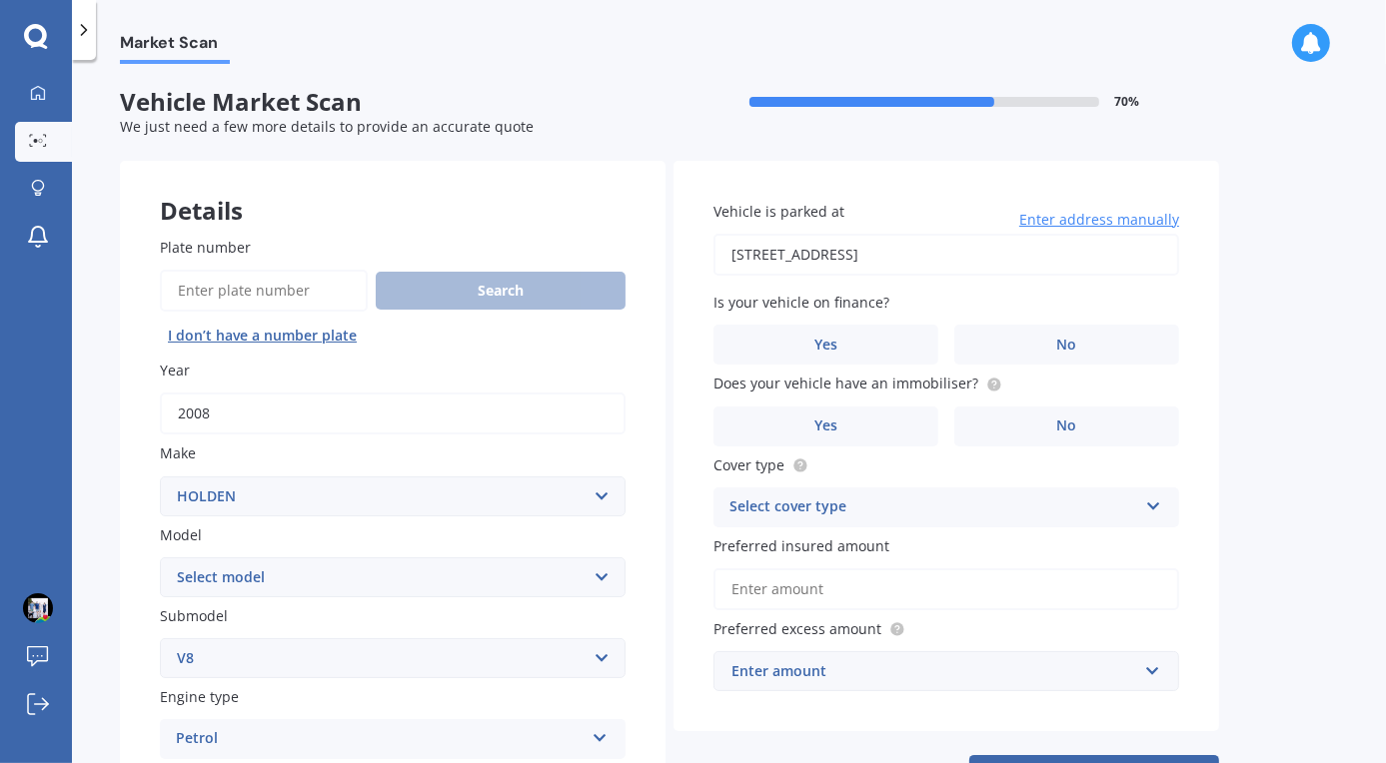
type input "[STREET_ADDRESS]"
click at [1041, 332] on label "No" at bounding box center [1066, 345] width 225 height 40
click at [0, 0] on input "No" at bounding box center [0, 0] width 0 height 0
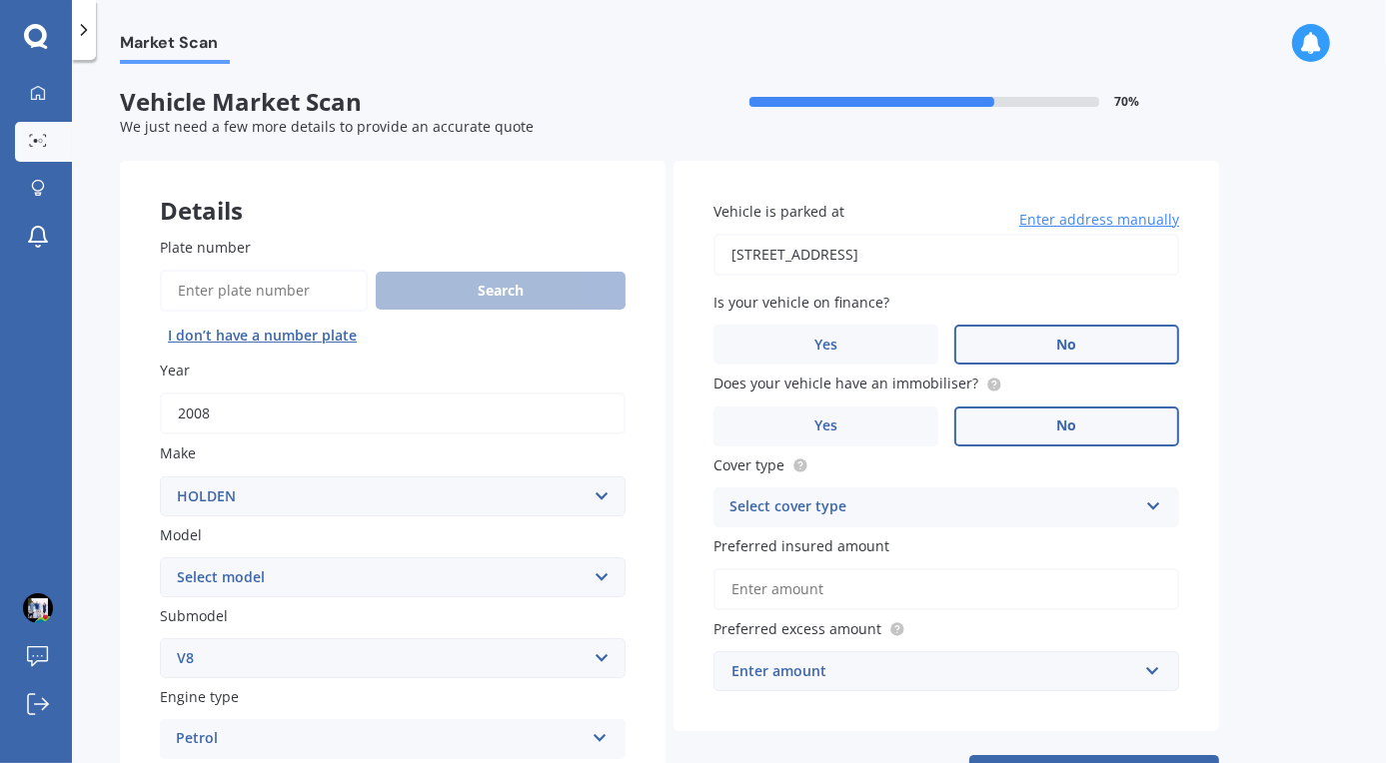
click at [1075, 434] on span "No" at bounding box center [1067, 426] width 20 height 17
click at [0, 0] on input "No" at bounding box center [0, 0] width 0 height 0
click at [916, 516] on div "Select cover type" at bounding box center [933, 508] width 408 height 24
click at [866, 550] on div "Comprehensive" at bounding box center [946, 547] width 464 height 36
click at [827, 593] on input "Preferred insured amount" at bounding box center [946, 590] width 466 height 42
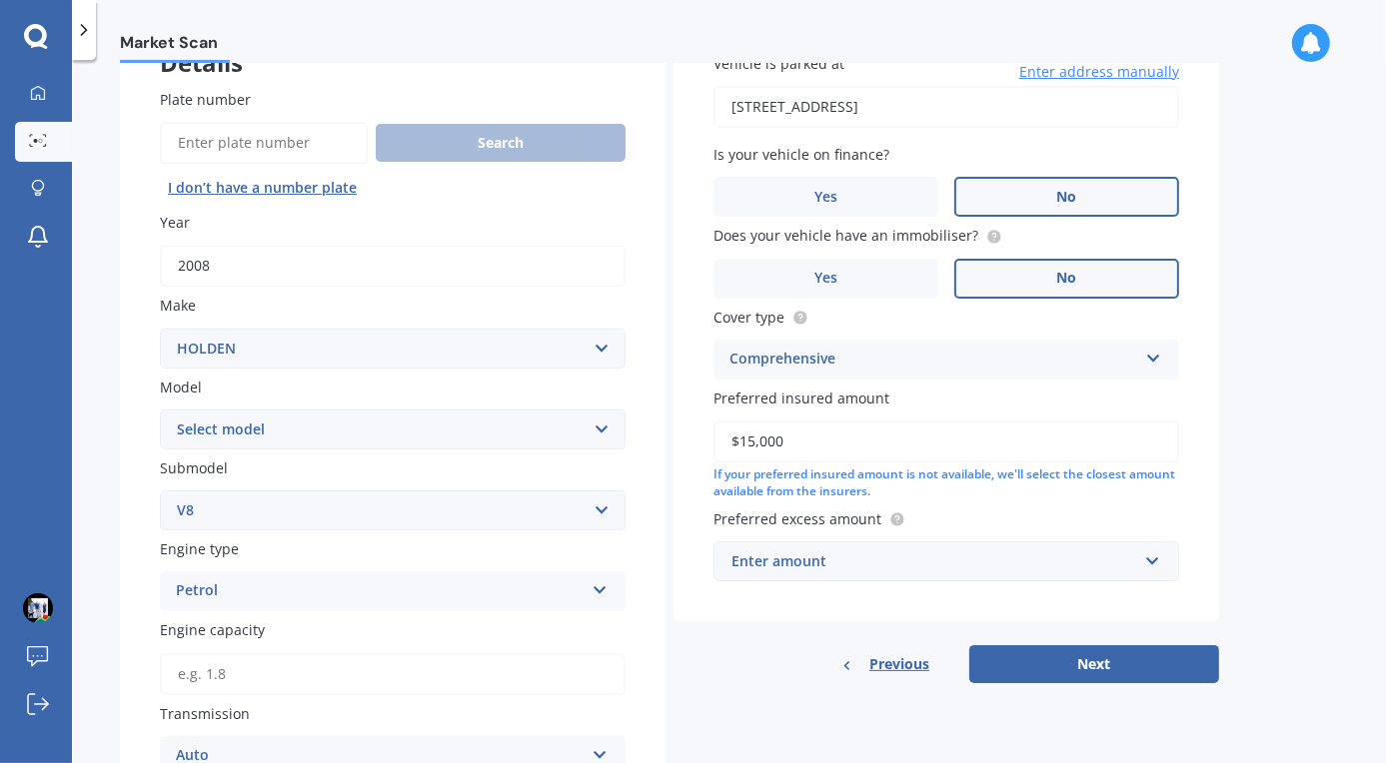
scroll to position [199, 0]
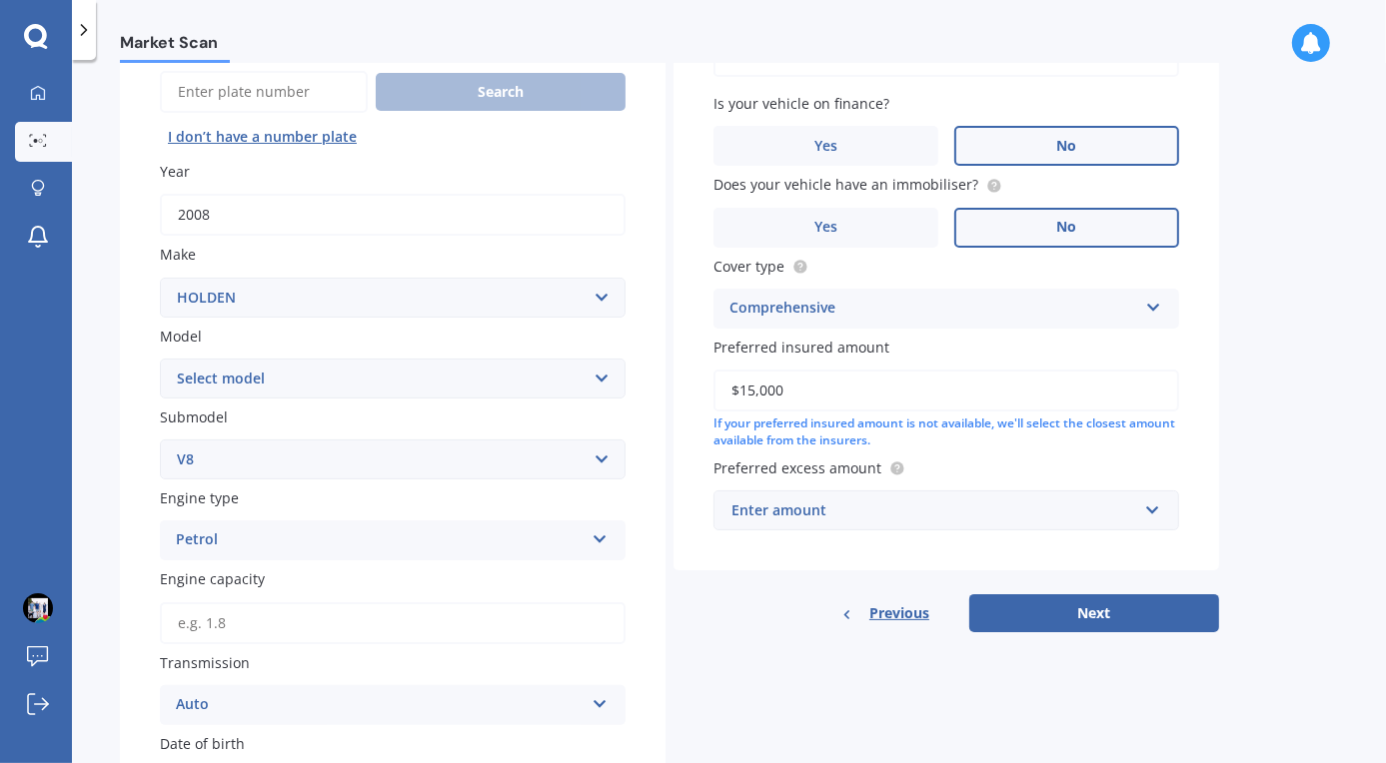
type input "$15,000"
click at [753, 510] on div "Enter amount" at bounding box center [934, 511] width 406 height 22
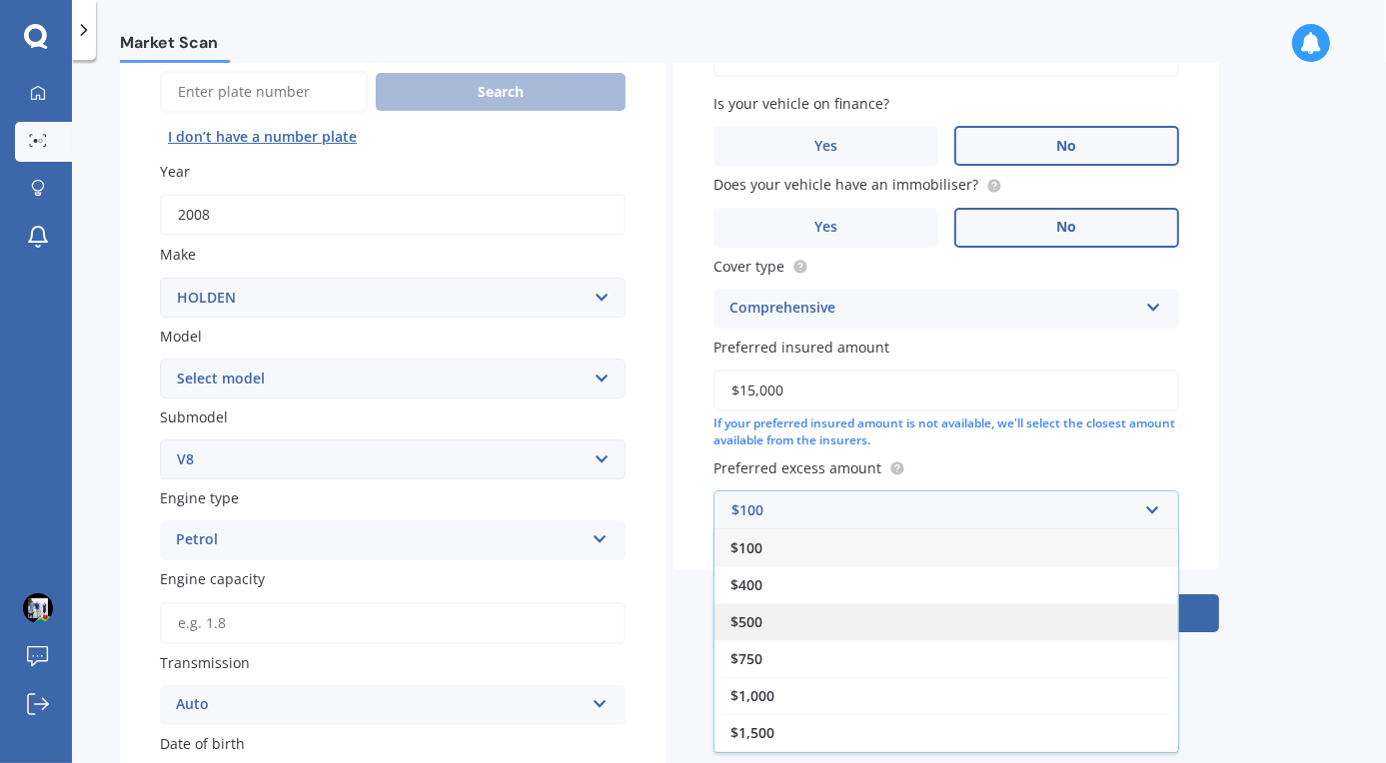
click at [771, 630] on div "$500" at bounding box center [946, 622] width 464 height 37
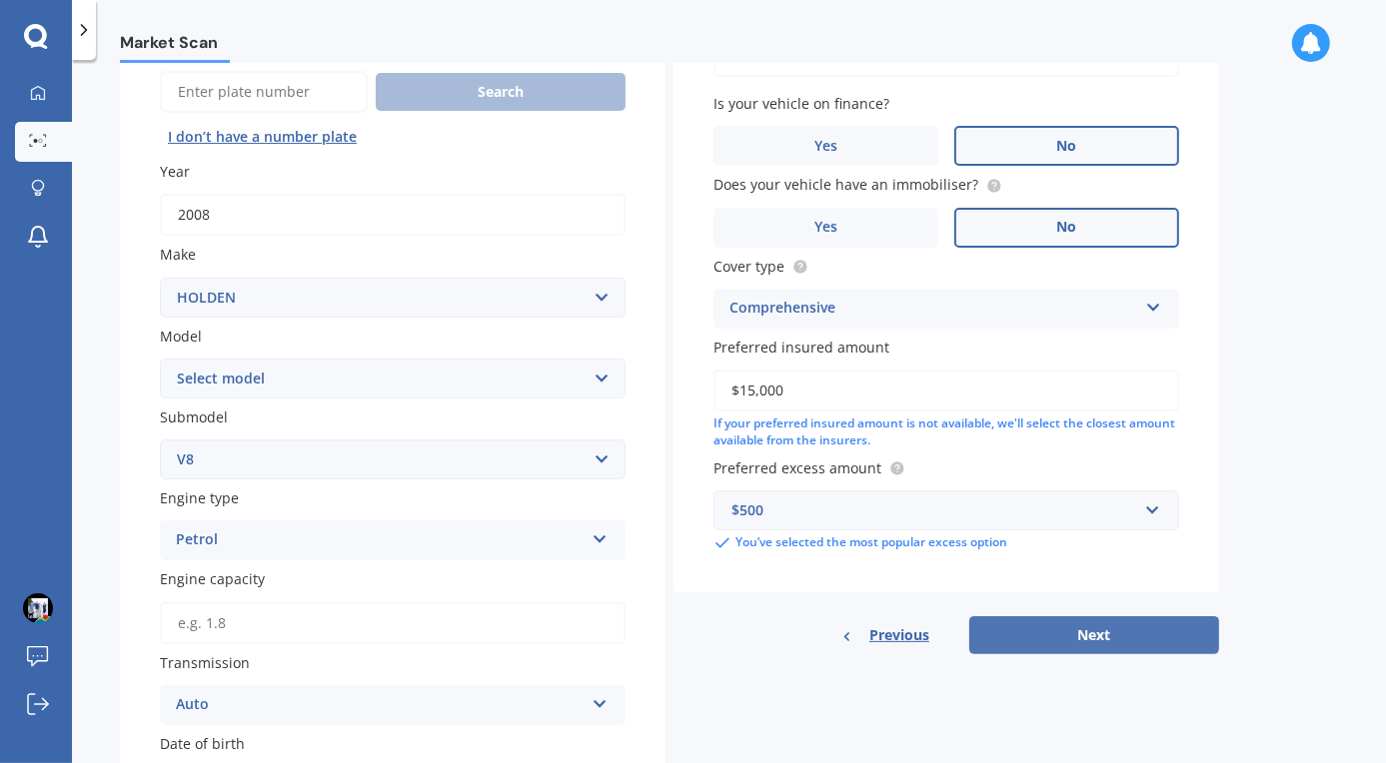
click at [1105, 630] on button "Next" at bounding box center [1094, 636] width 250 height 38
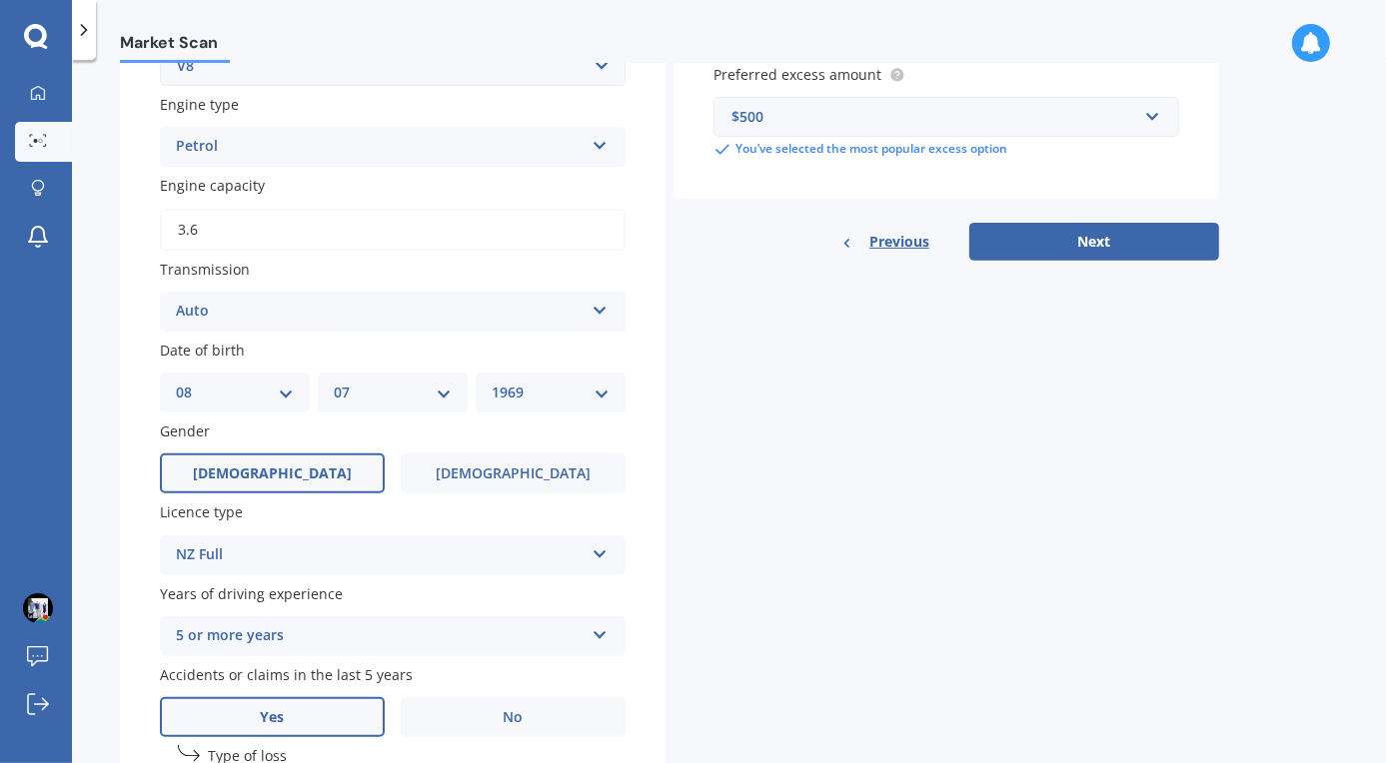
scroll to position [580, 0]
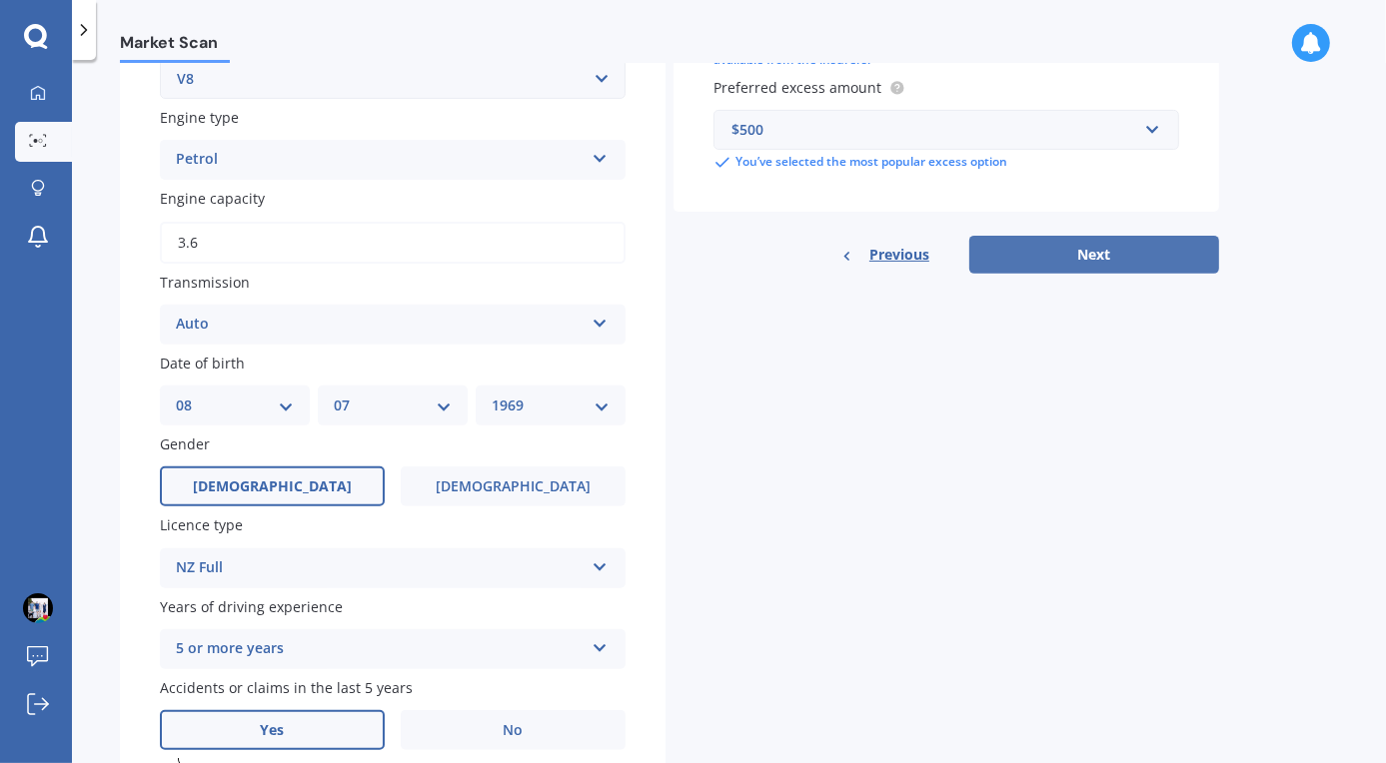
type input "3.6"
click at [993, 251] on button "Next" at bounding box center [1094, 255] width 250 height 38
select select "08"
select select "07"
select select "1969"
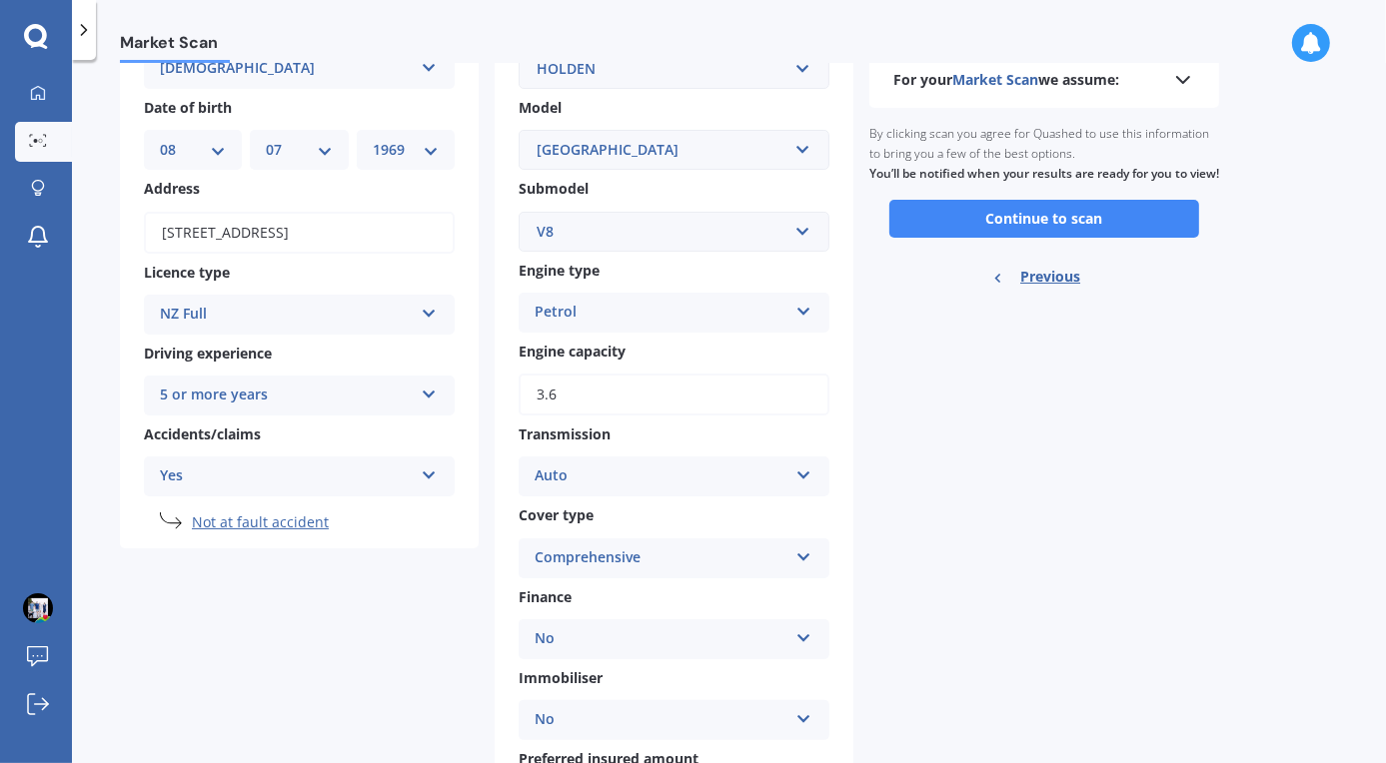
scroll to position [0, 0]
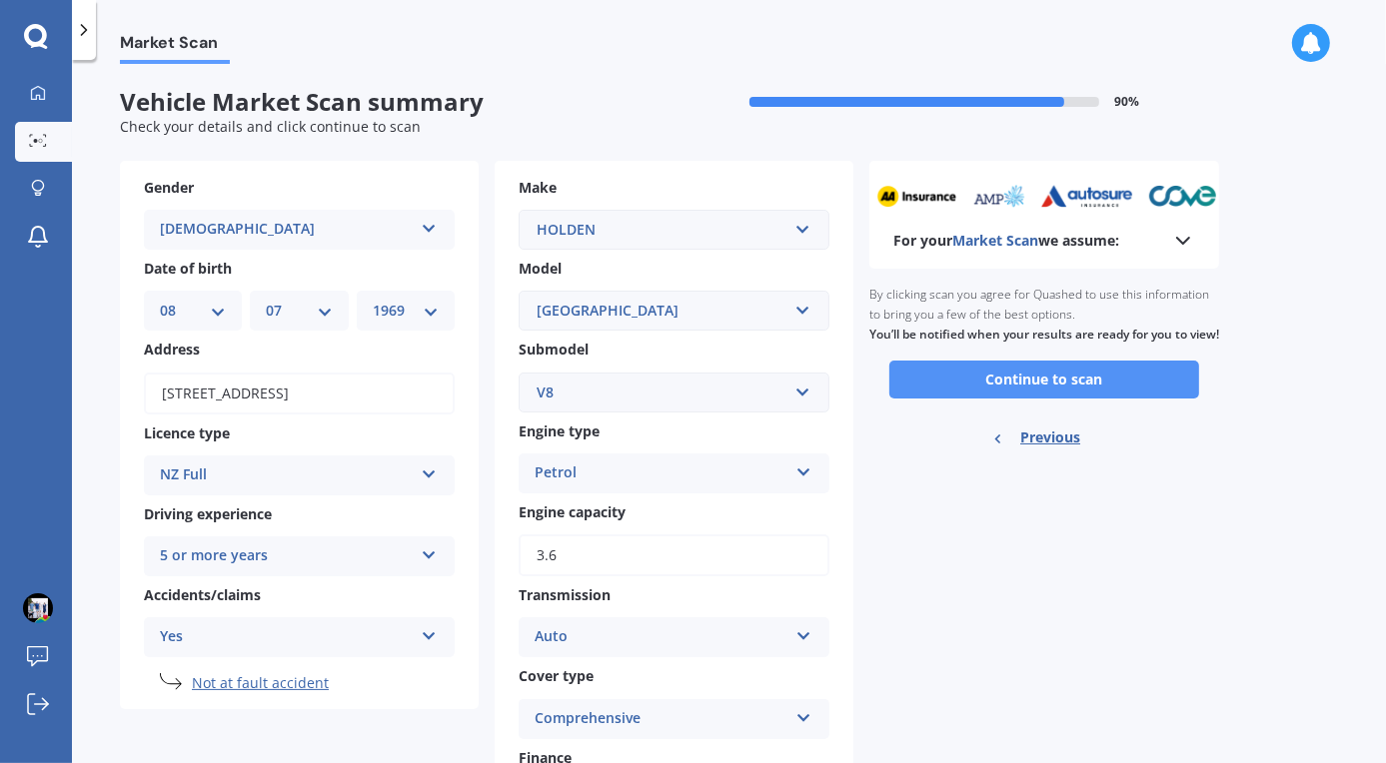
click at [1048, 397] on button "Continue to scan" at bounding box center [1044, 380] width 310 height 38
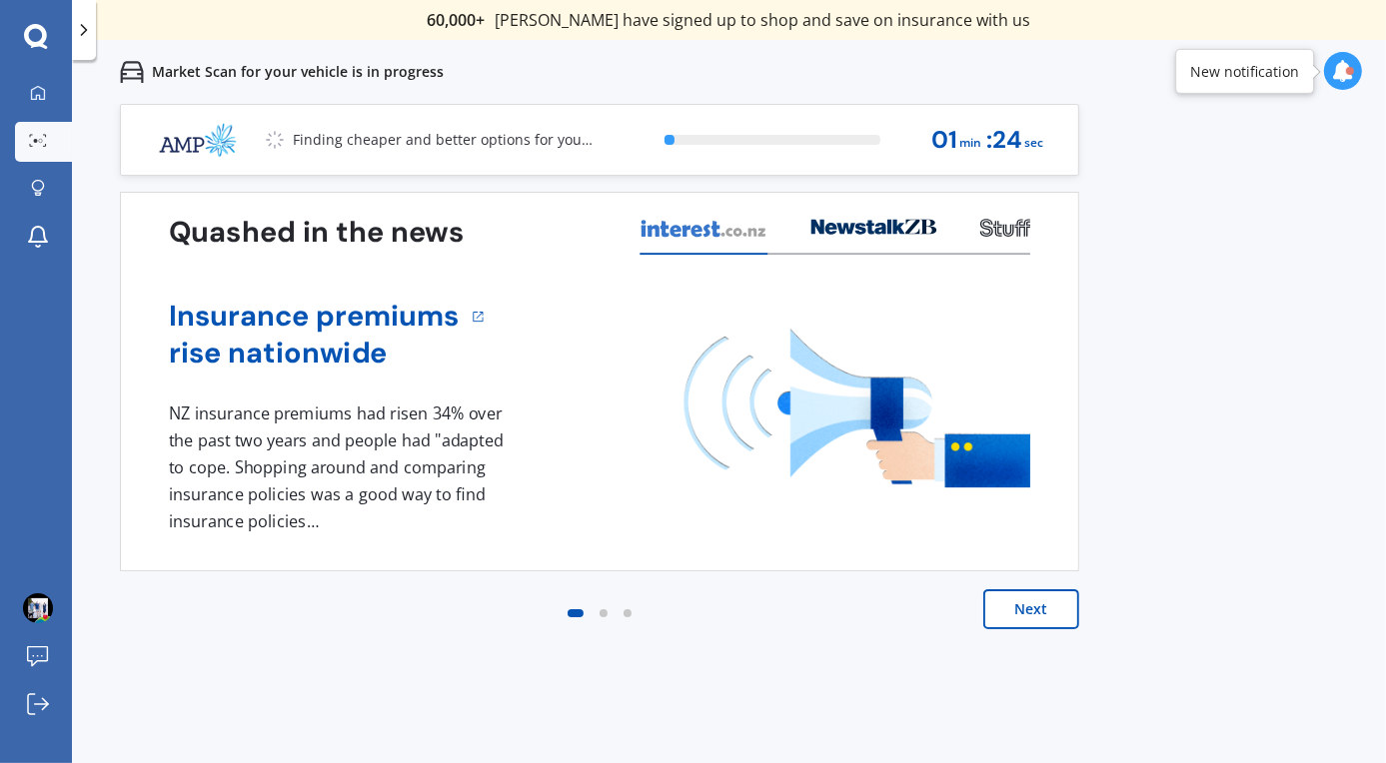
click at [1026, 605] on button "Next" at bounding box center [1031, 610] width 96 height 40
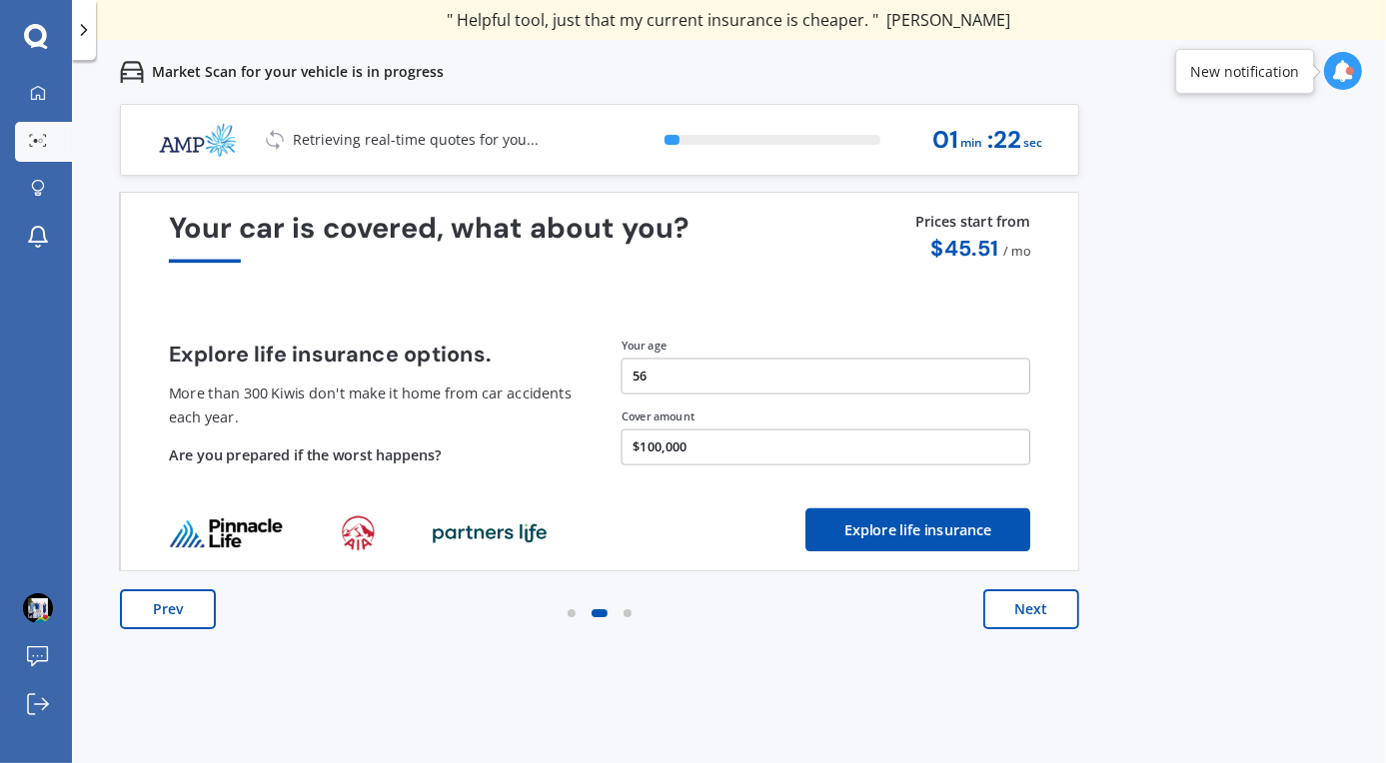
click at [1026, 605] on button "Next" at bounding box center [1031, 610] width 96 height 40
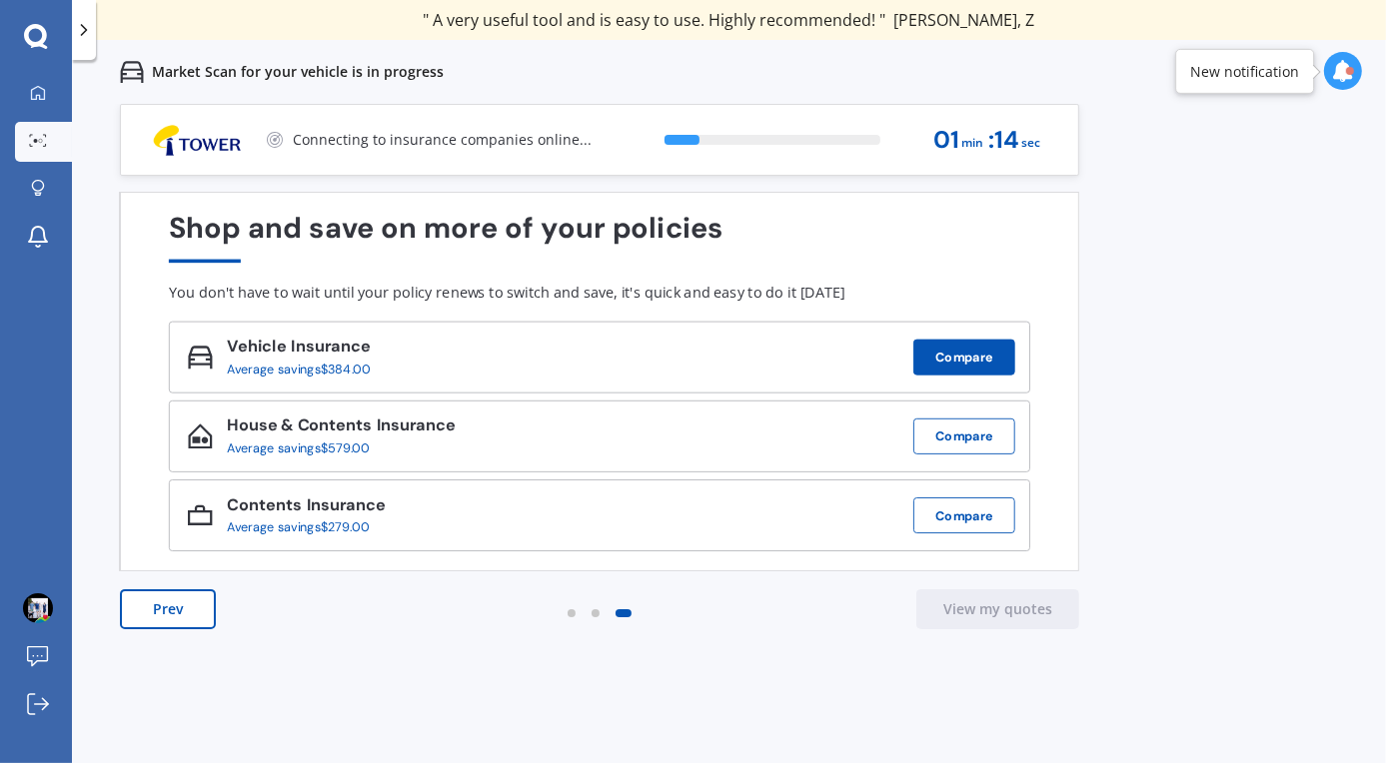
click at [967, 357] on button "Compare" at bounding box center [964, 358] width 102 height 36
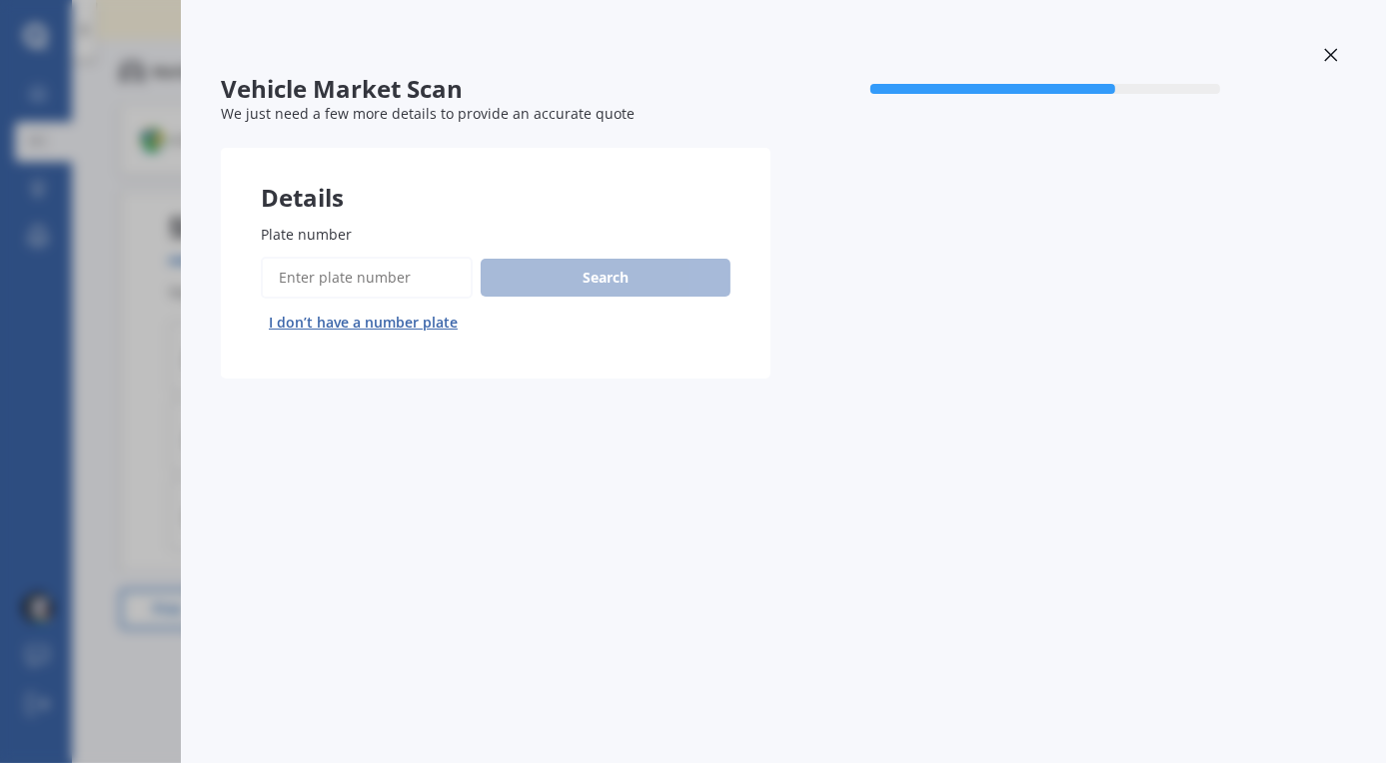
click at [348, 332] on button "I don’t have a number plate" at bounding box center [363, 323] width 205 height 32
select select "08"
select select "07"
select select "1969"
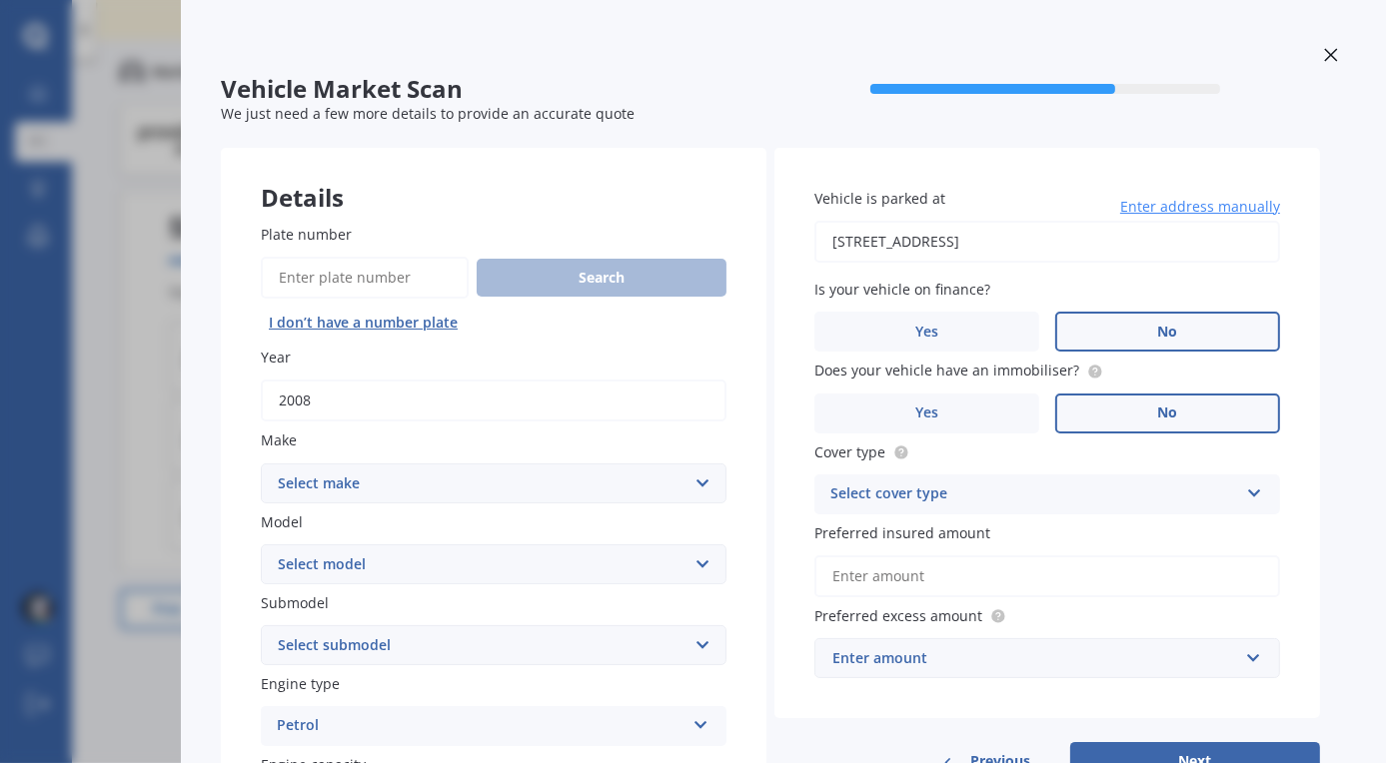
click at [1325, 53] on icon at bounding box center [1331, 55] width 14 height 14
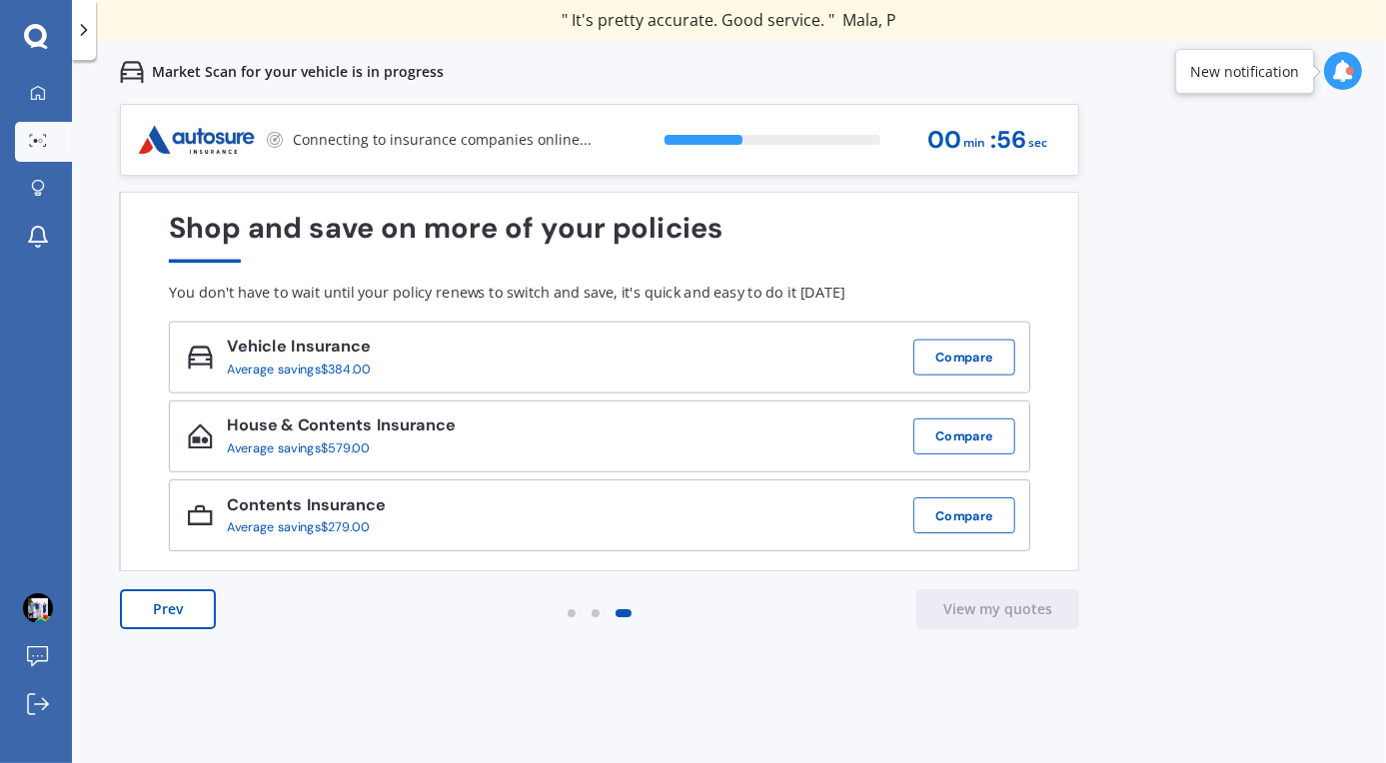
click at [1340, 71] on icon at bounding box center [1343, 71] width 22 height 22
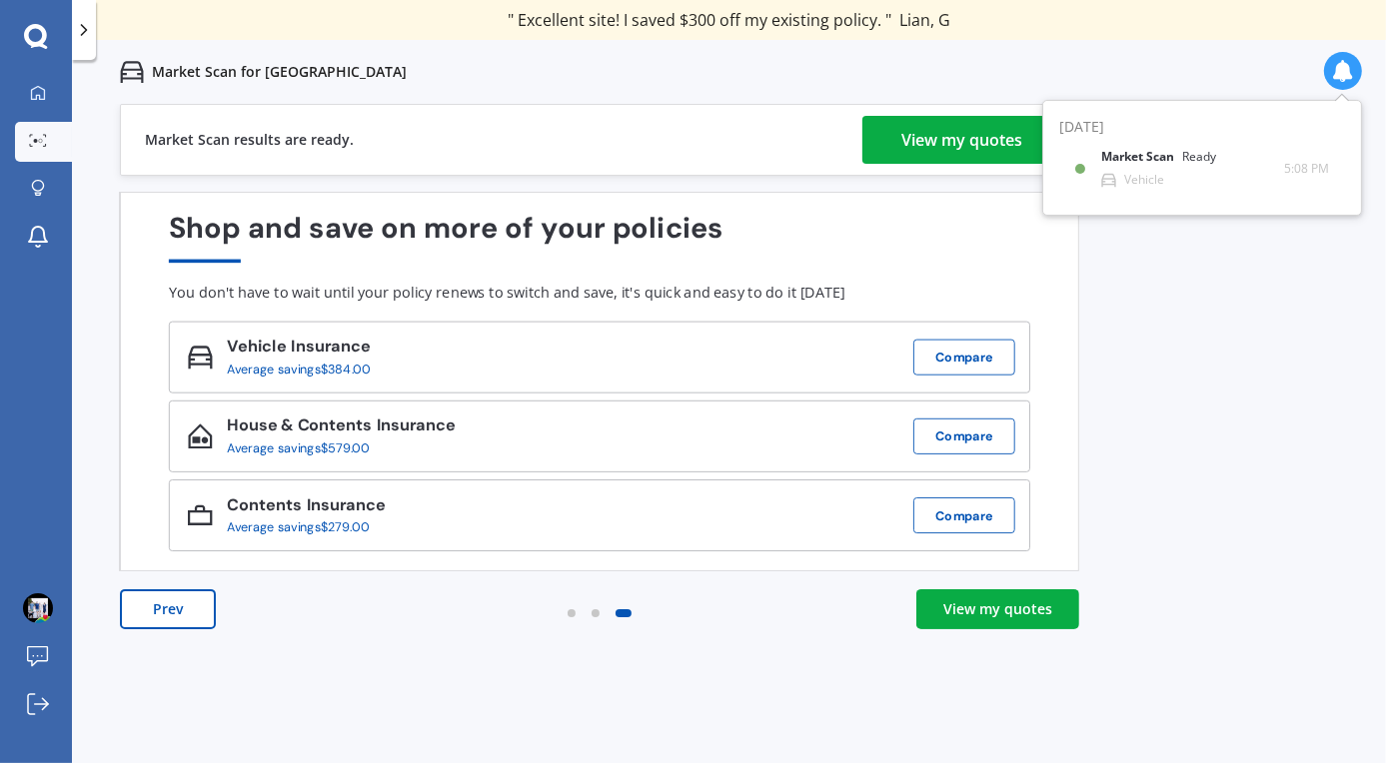
click at [885, 138] on link "View my quotes" at bounding box center [962, 140] width 200 height 48
